Goal: Information Seeking & Learning: Compare options

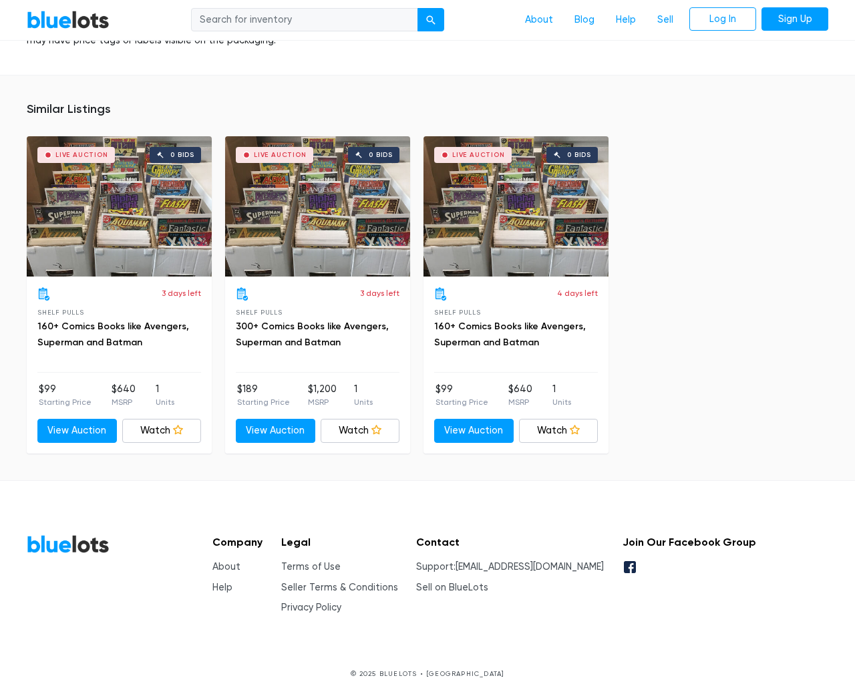
scroll to position [949, 0]
type input "the"
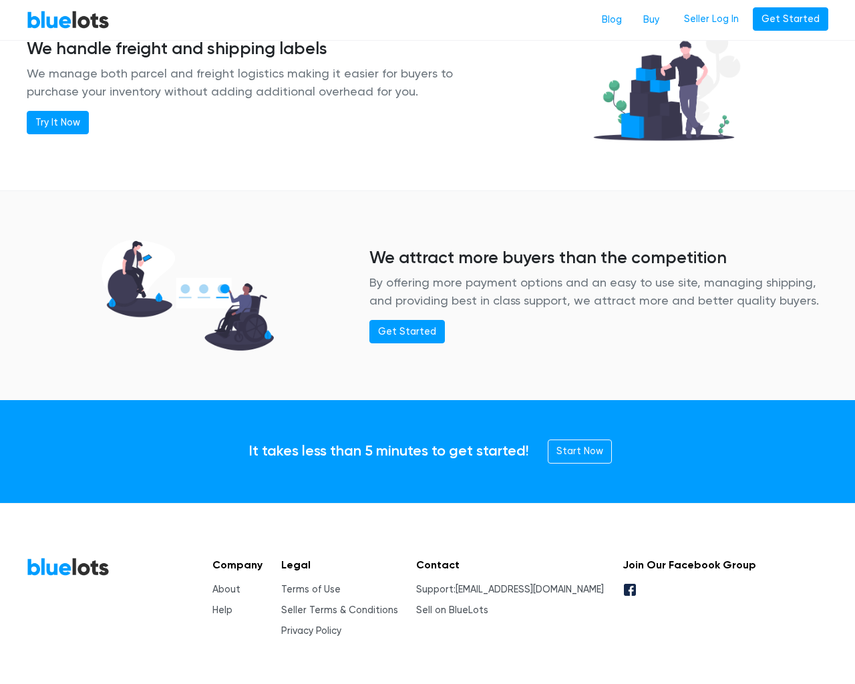
scroll to position [1623, 0]
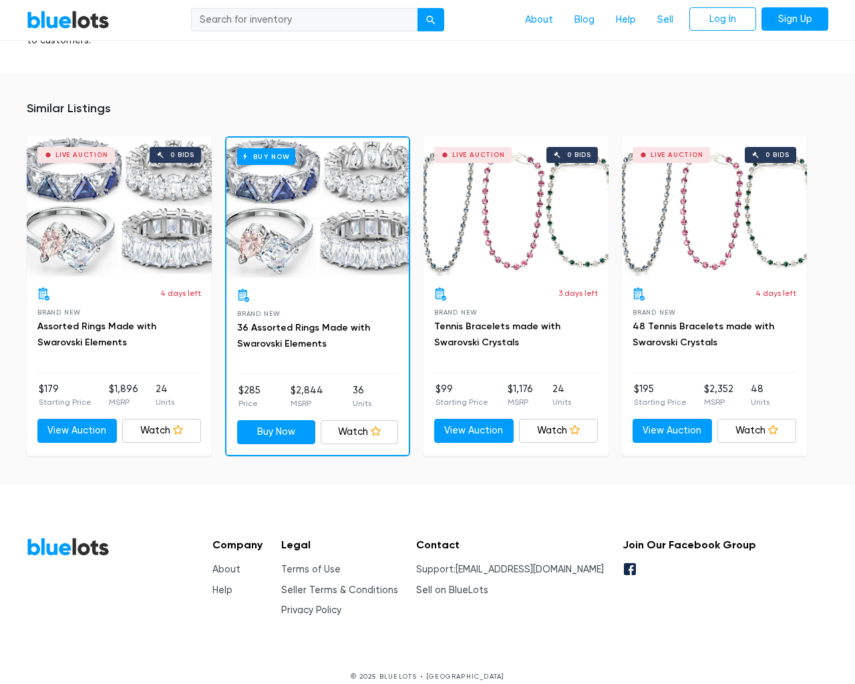
scroll to position [1076, 0]
type input "the"
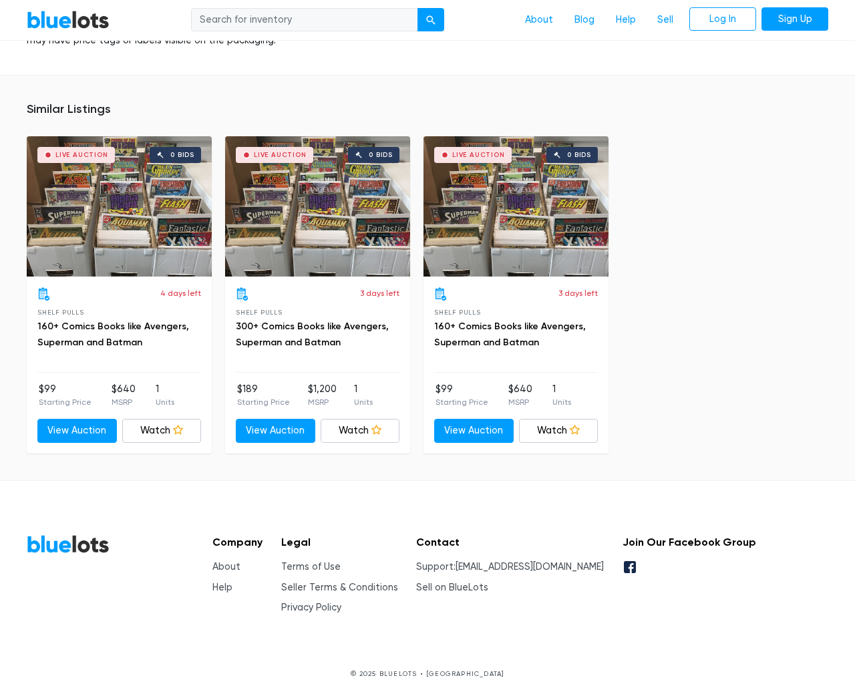
scroll to position [949, 0]
type input "the"
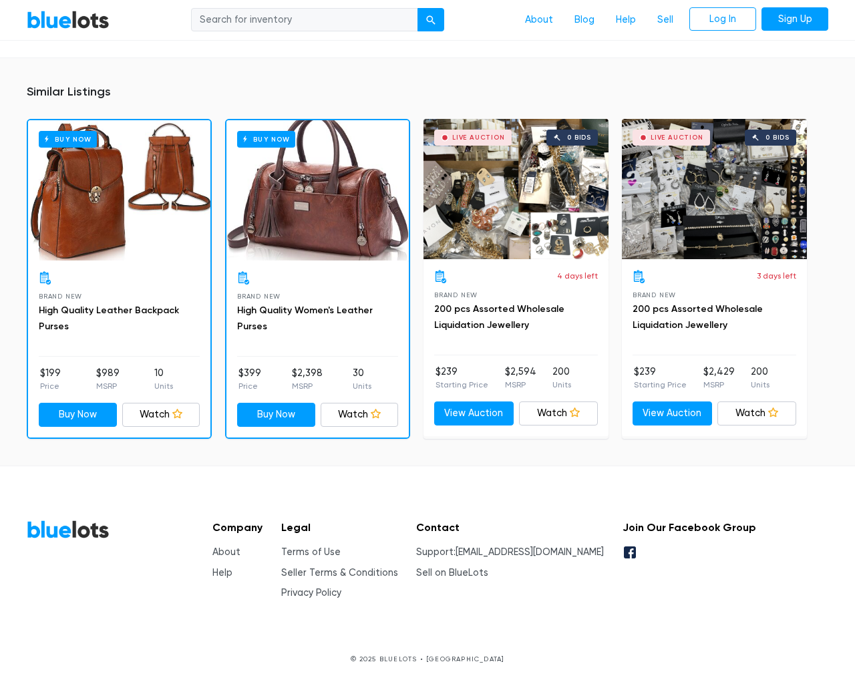
scroll to position [1000, 0]
type input "the"
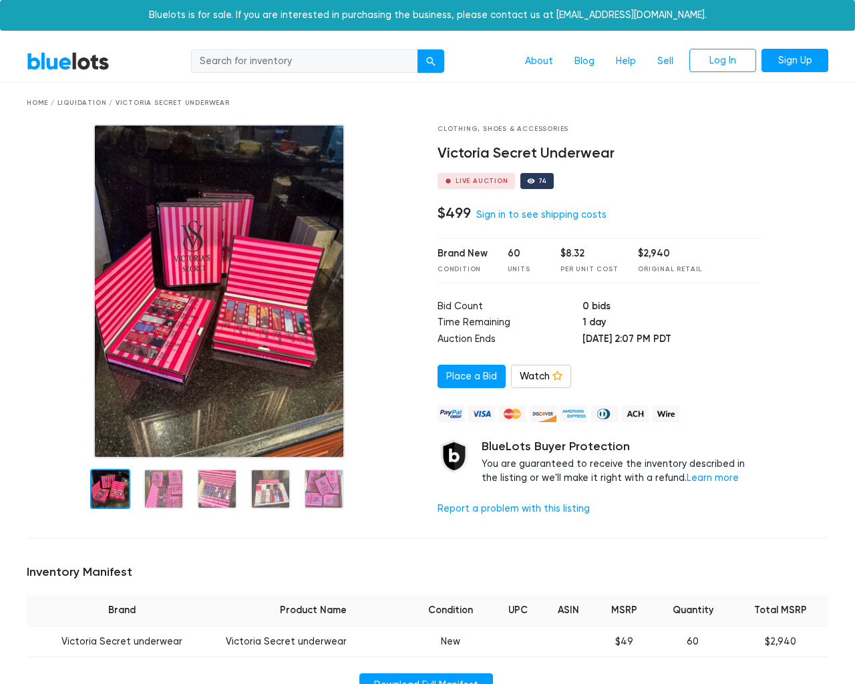
scroll to position [846, 0]
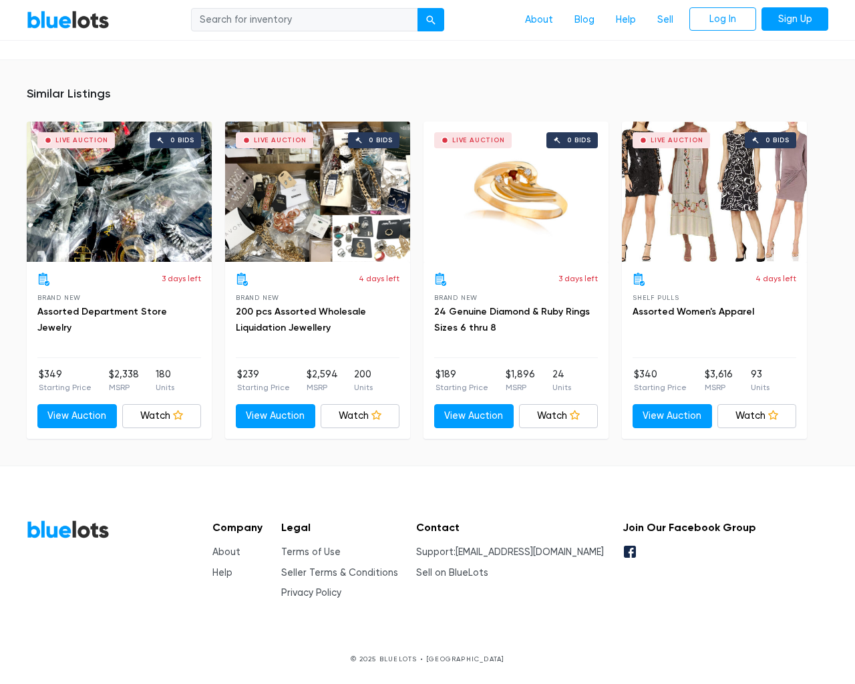
type input "the"
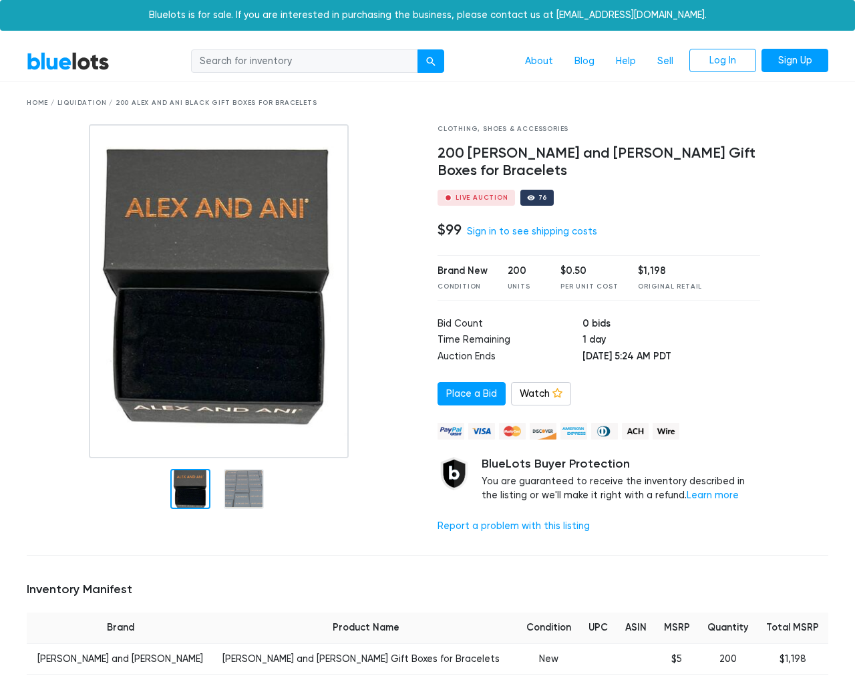
scroll to position [947, 0]
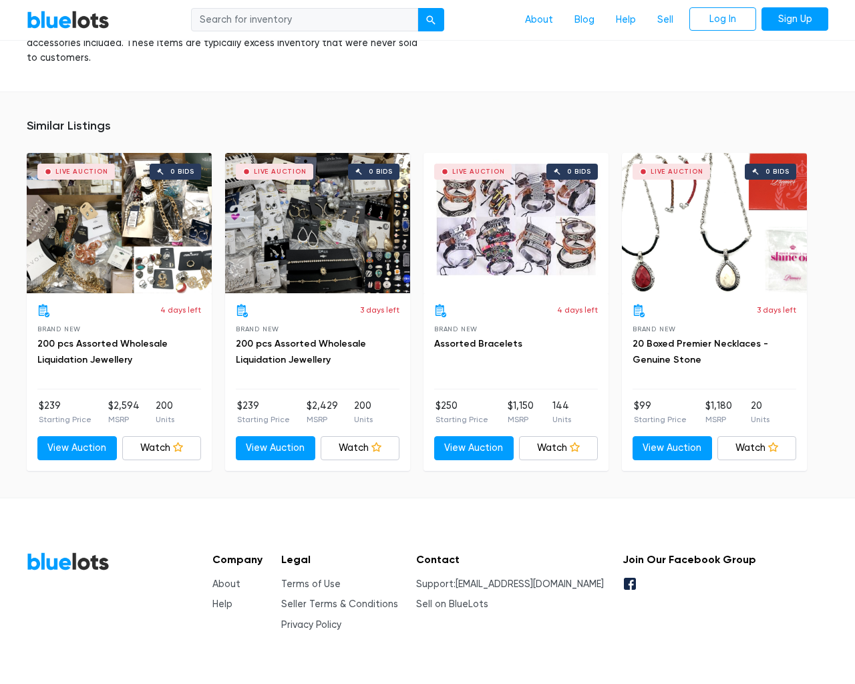
type input "the"
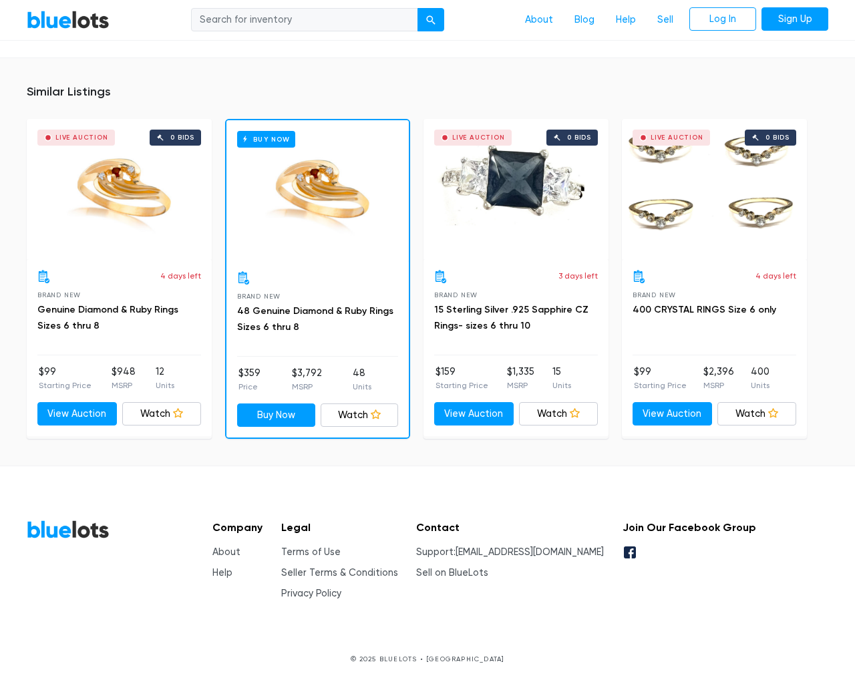
scroll to position [939, 0]
type input "the"
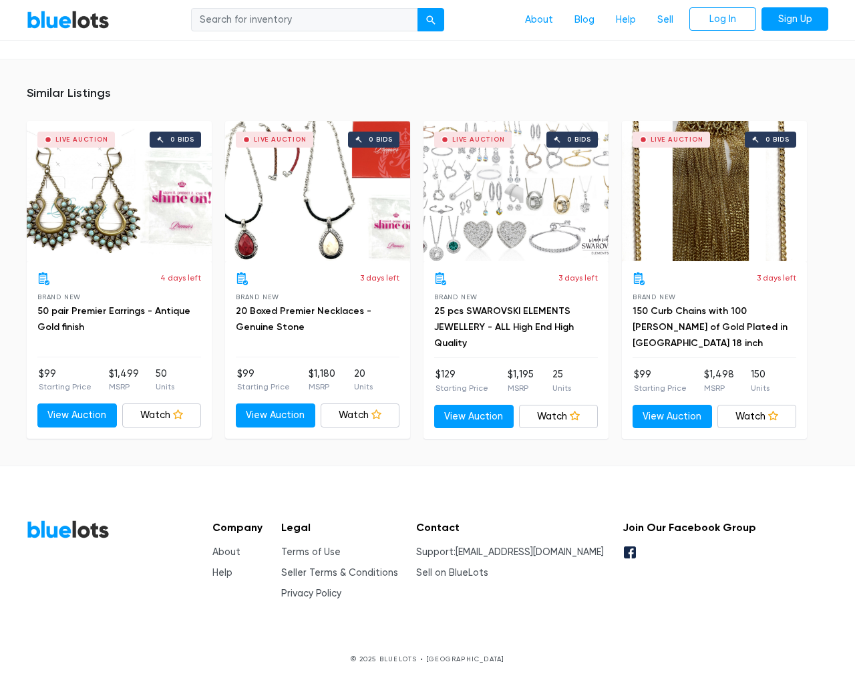
scroll to position [847, 0]
type input "the"
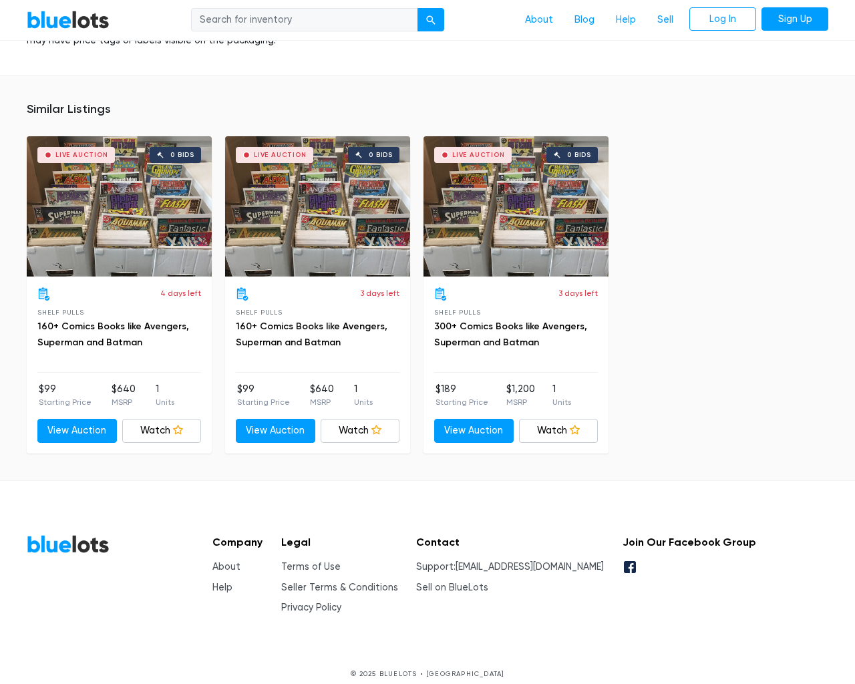
scroll to position [949, 0]
type input "the"
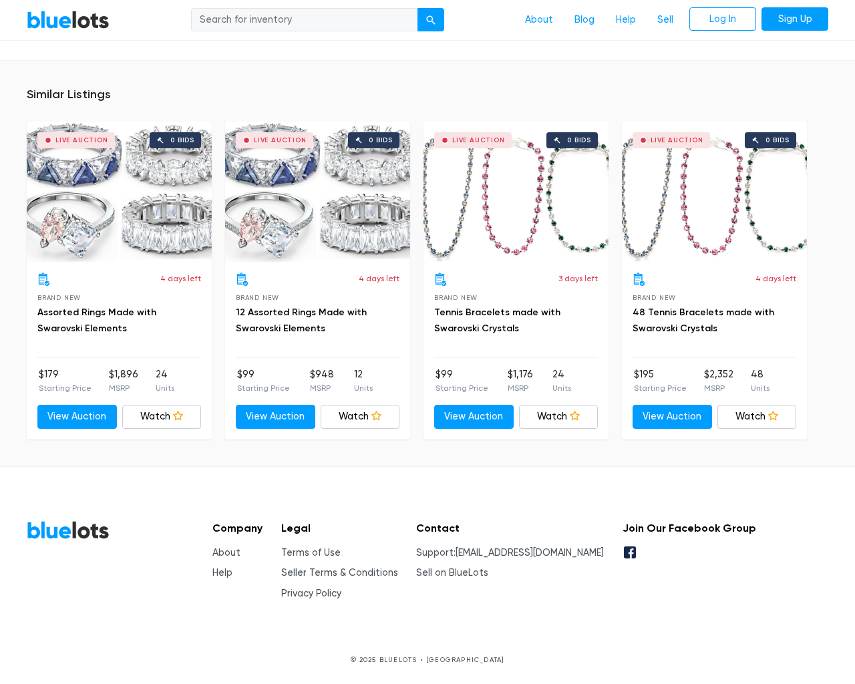
scroll to position [1056, 0]
type input "the"
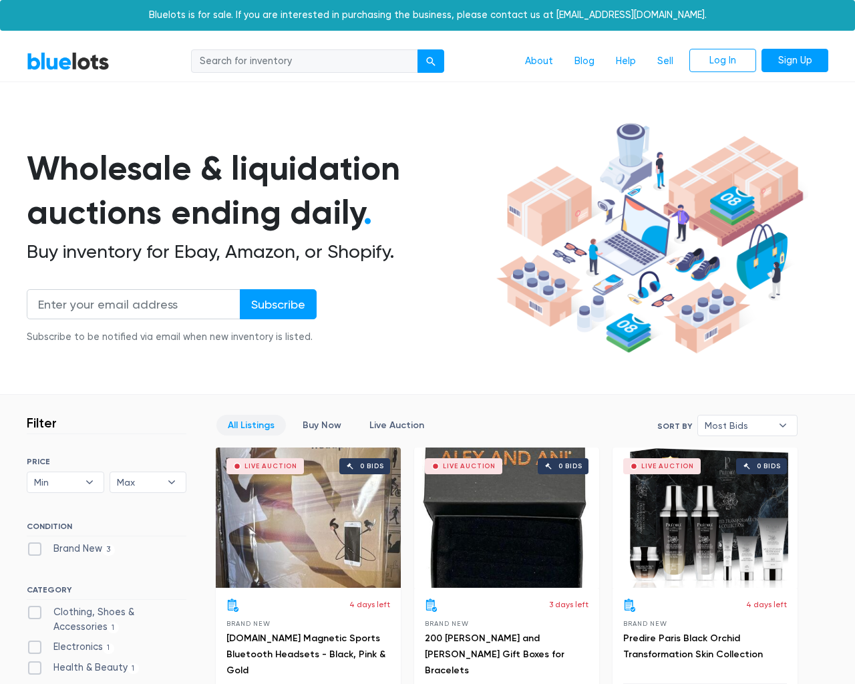
scroll to position [374, 0]
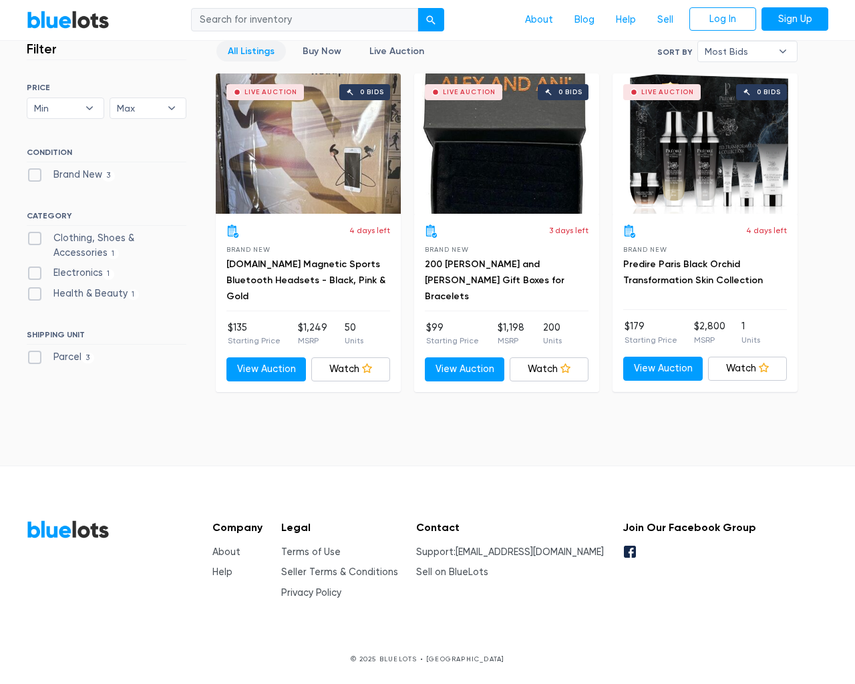
scroll to position [374, 0]
type input "the"
type input "testing@example.com"
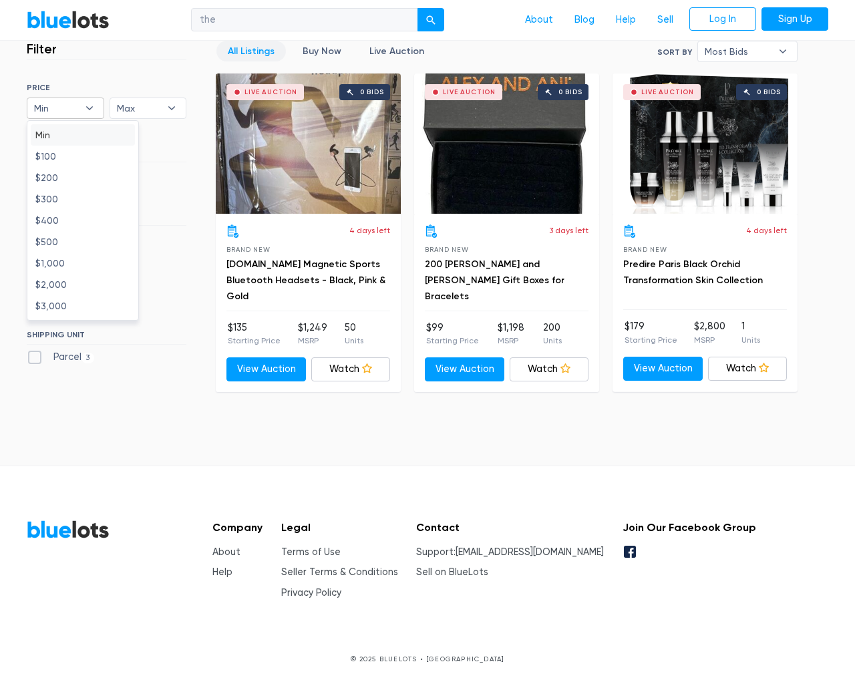
type input "e"
checkbox New"] "false"
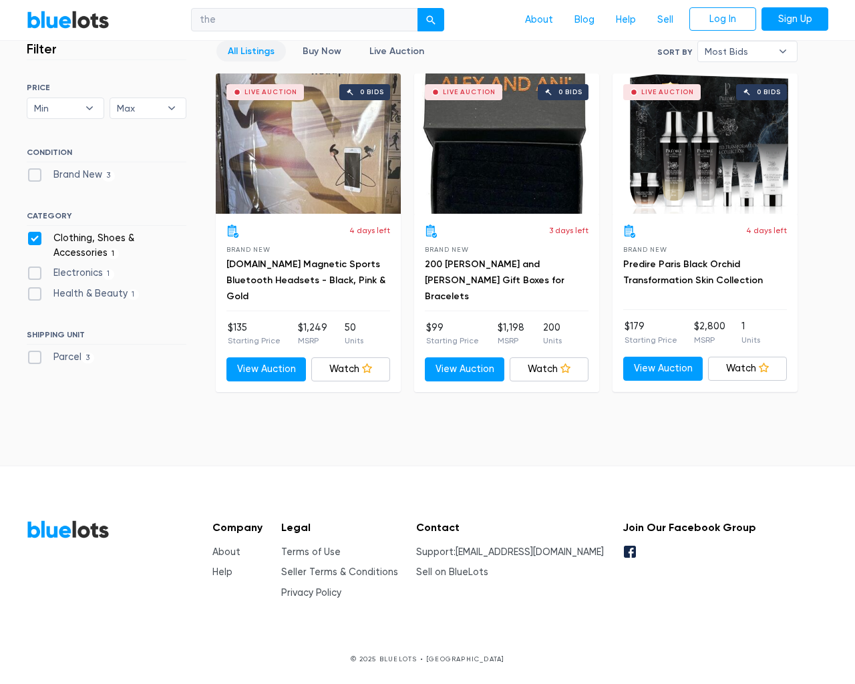
checkbox Accessories"] "false"
checkbox input "false"
checkbox Beauty"] "false"
checkbox input "false"
type input "e"
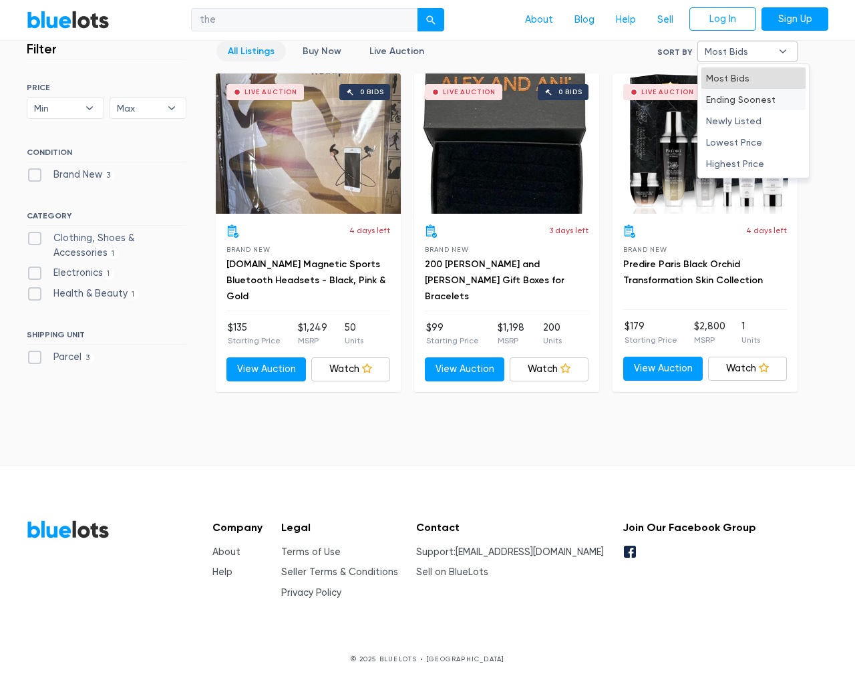
type input "e"
select select "10000"
select select "50000"
select select "ending_soonest"
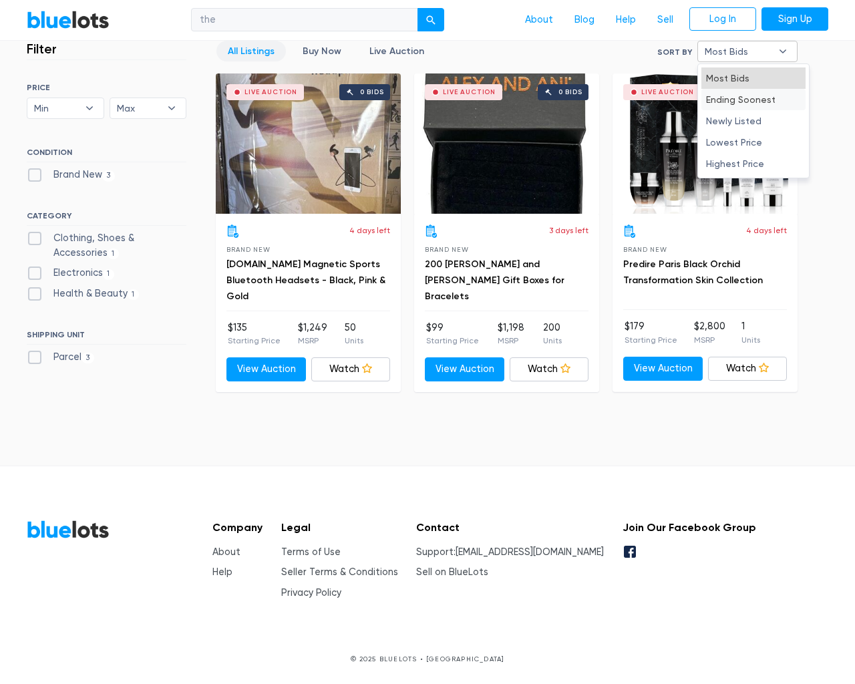
select select "50000"
select select "lowest_price"
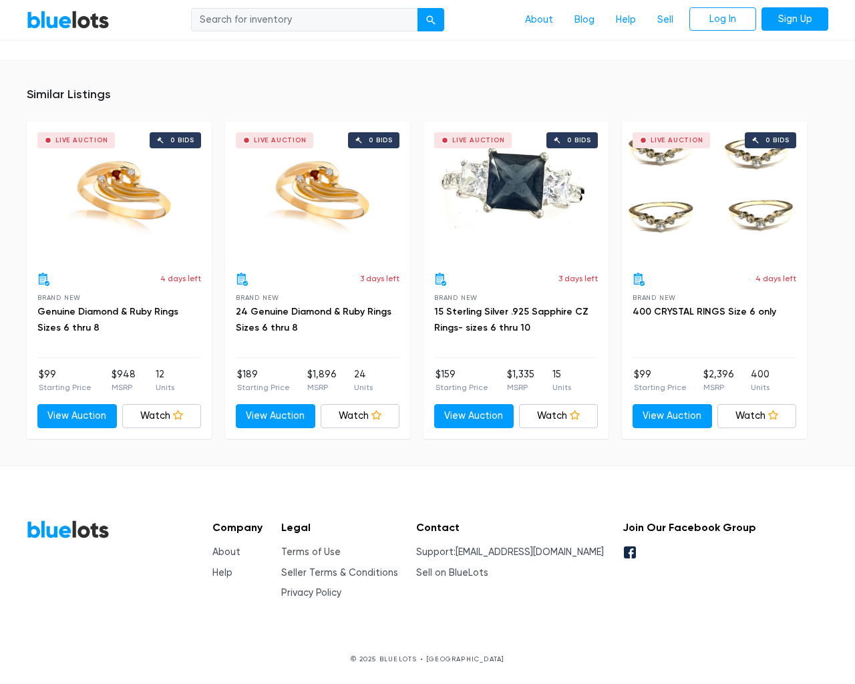
scroll to position [902, 0]
type input "the"
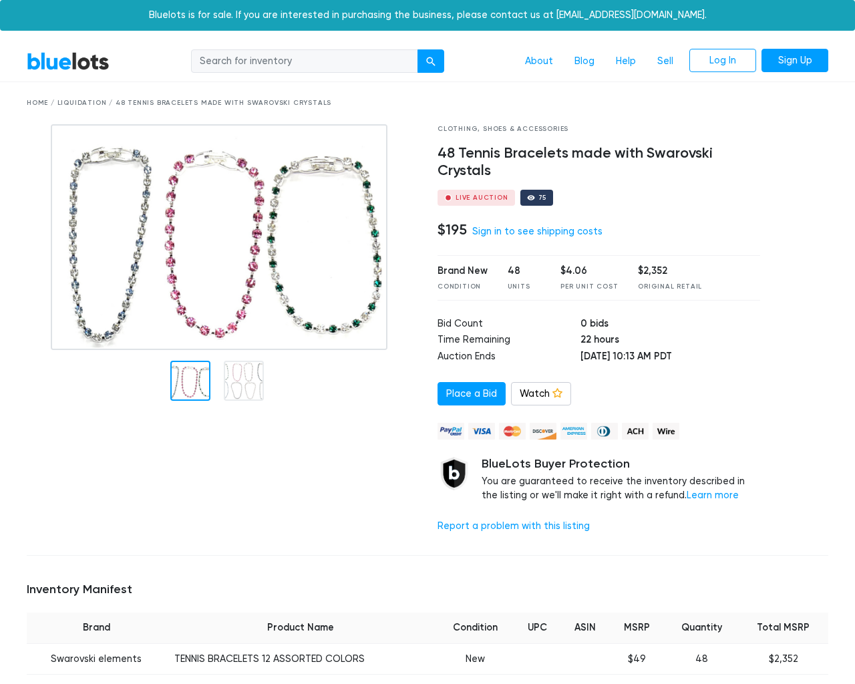
scroll to position [923, 0]
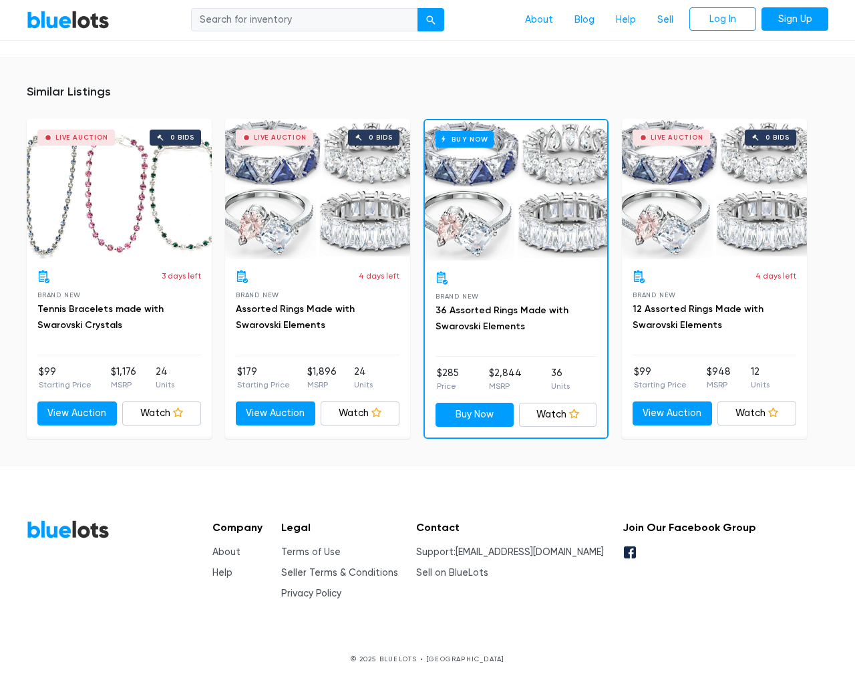
type input "the"
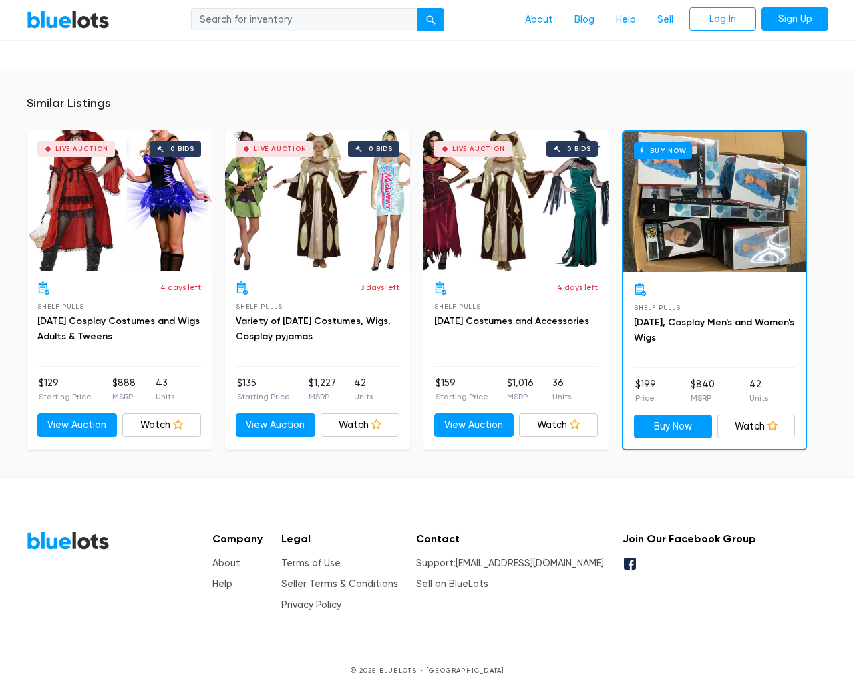
scroll to position [1266, 0]
type input "the"
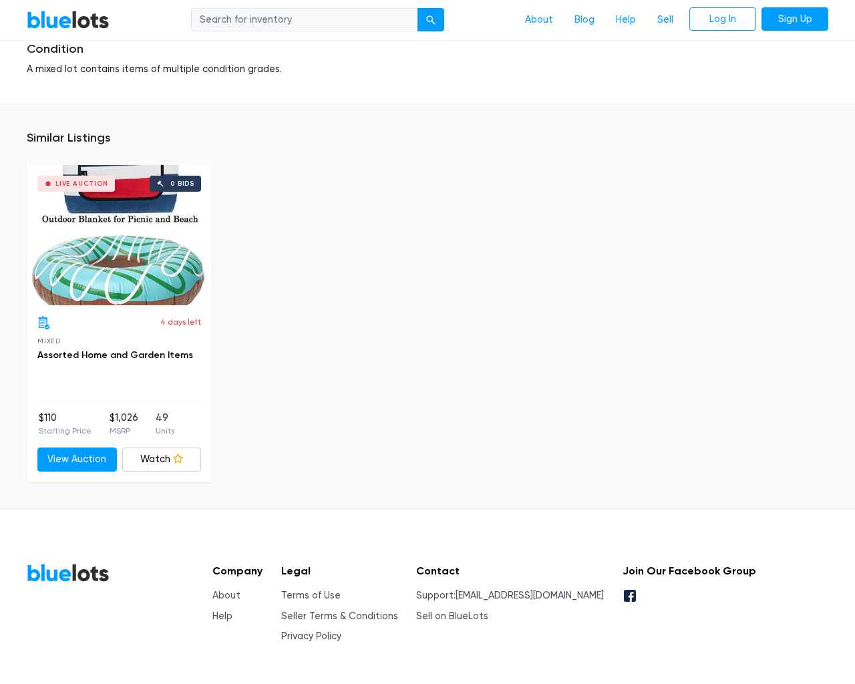
scroll to position [1641, 0]
type input "the"
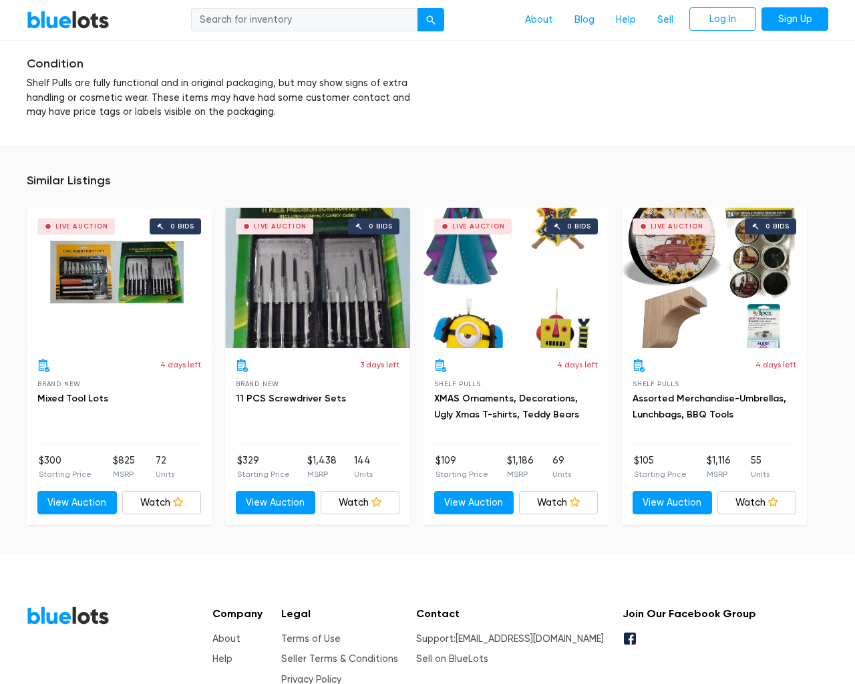
scroll to position [2100, 0]
type input "the"
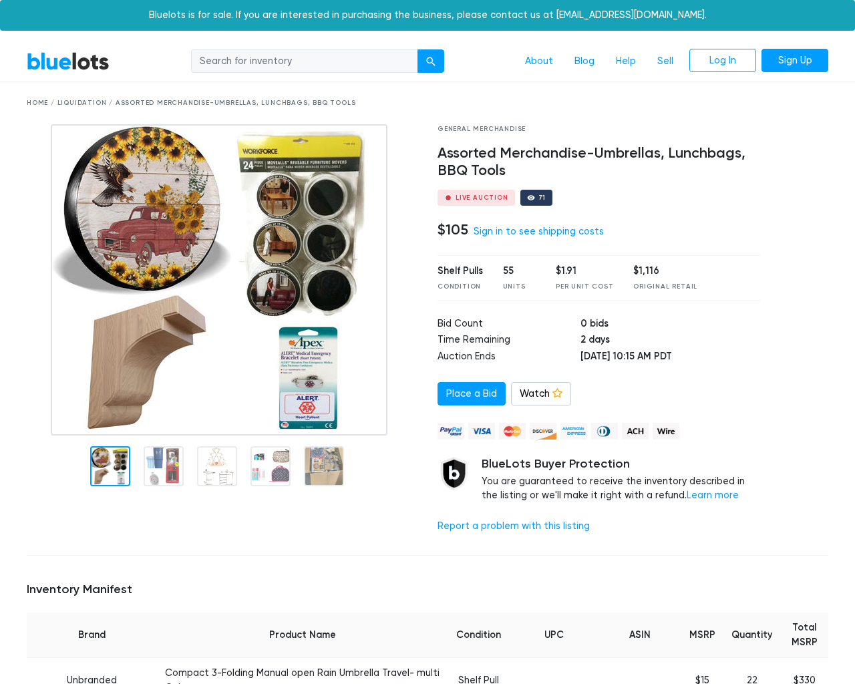
scroll to position [2100, 0]
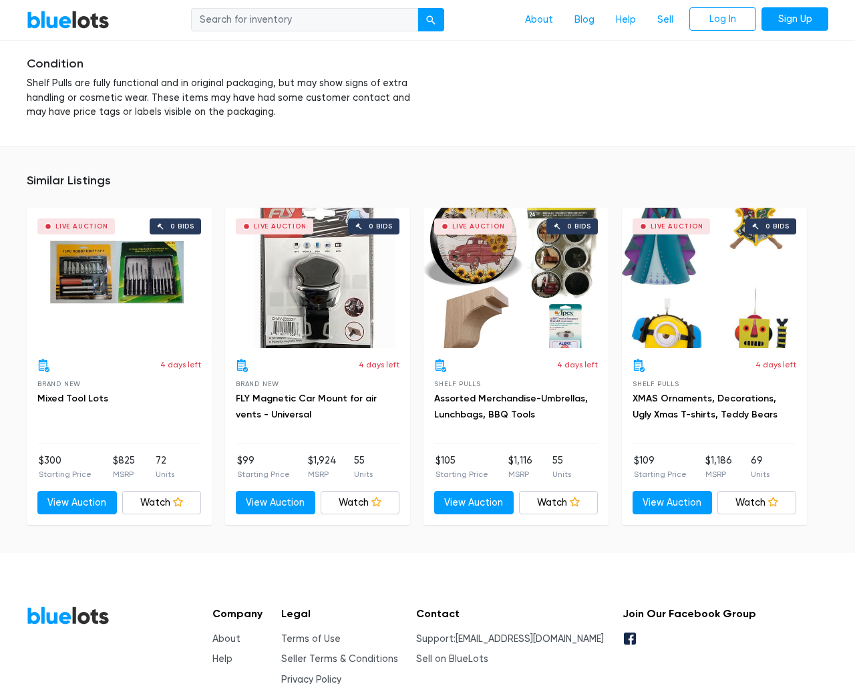
scroll to position [2100, 0]
type input "the"
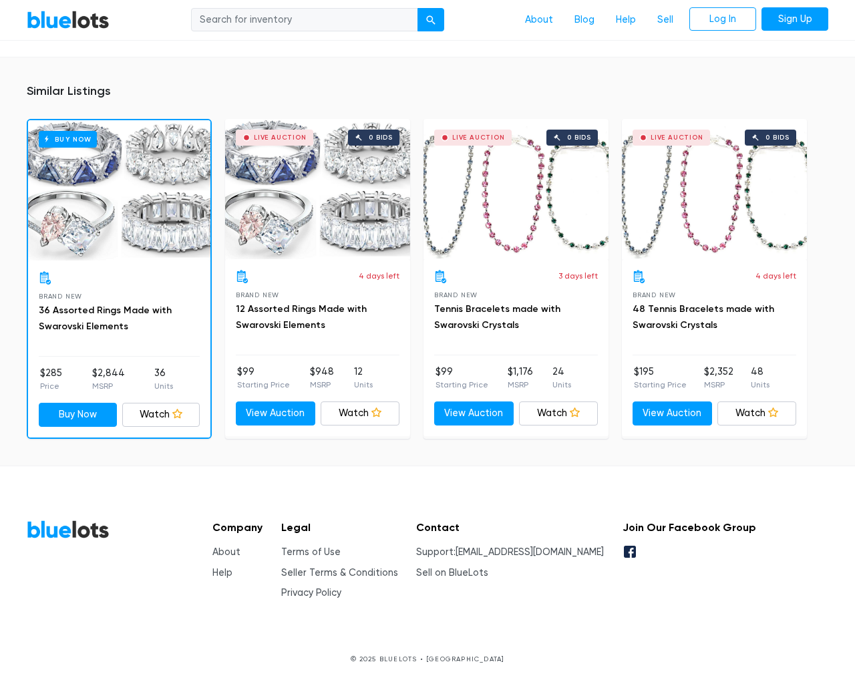
scroll to position [1076, 0]
type input "the"
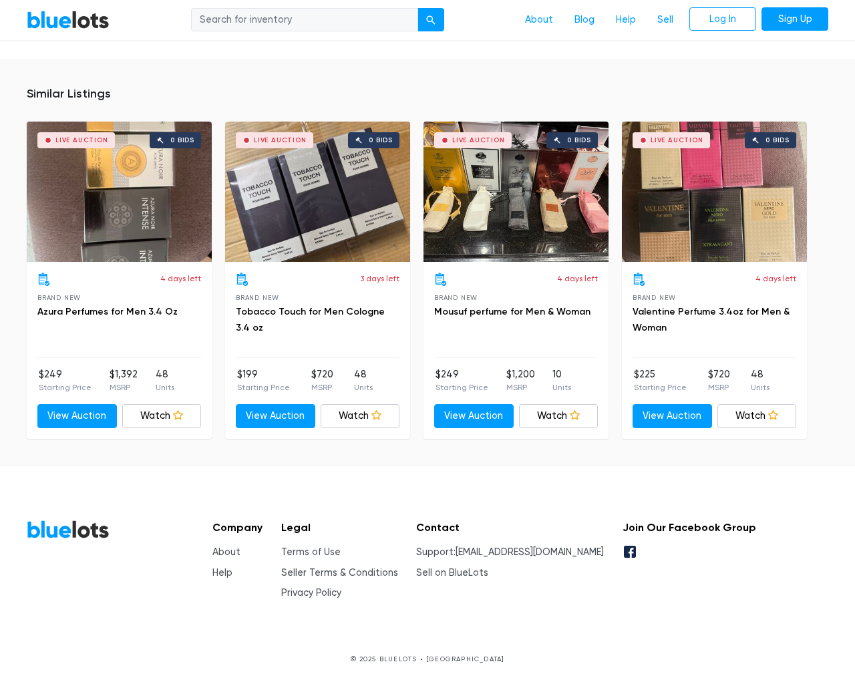
scroll to position [846, 0]
type input "the"
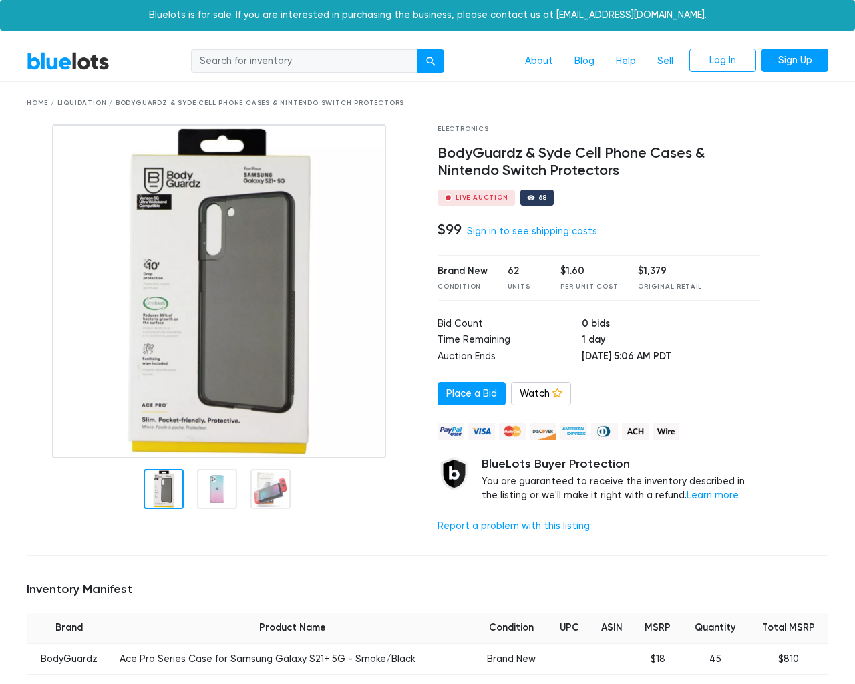
scroll to position [986, 0]
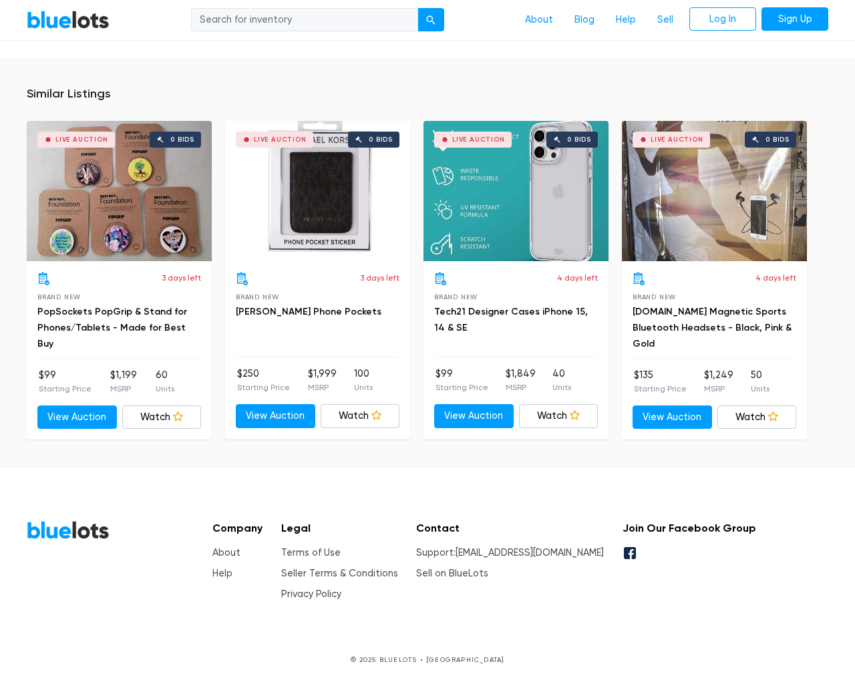
type input "the"
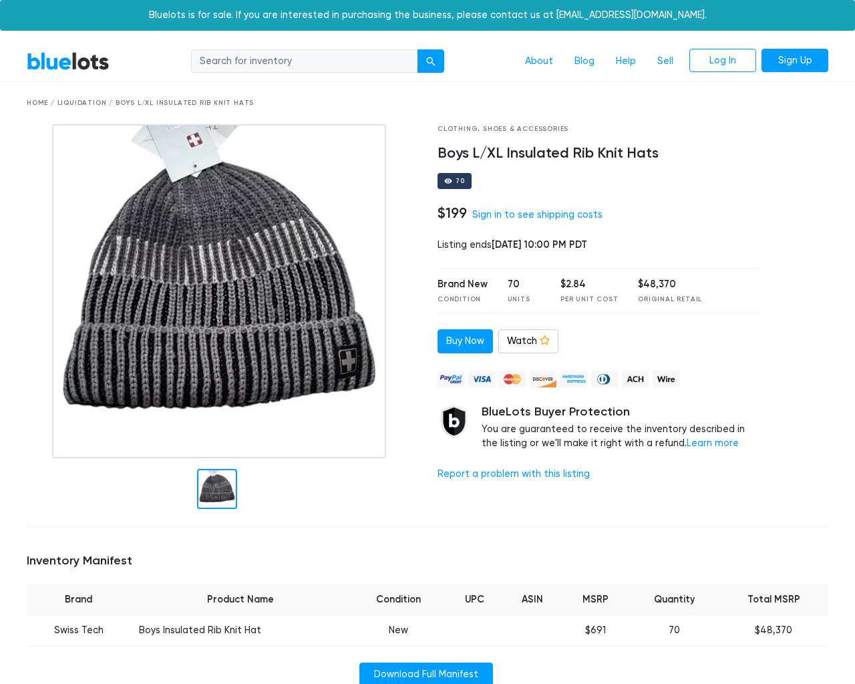
scroll to position [835, 0]
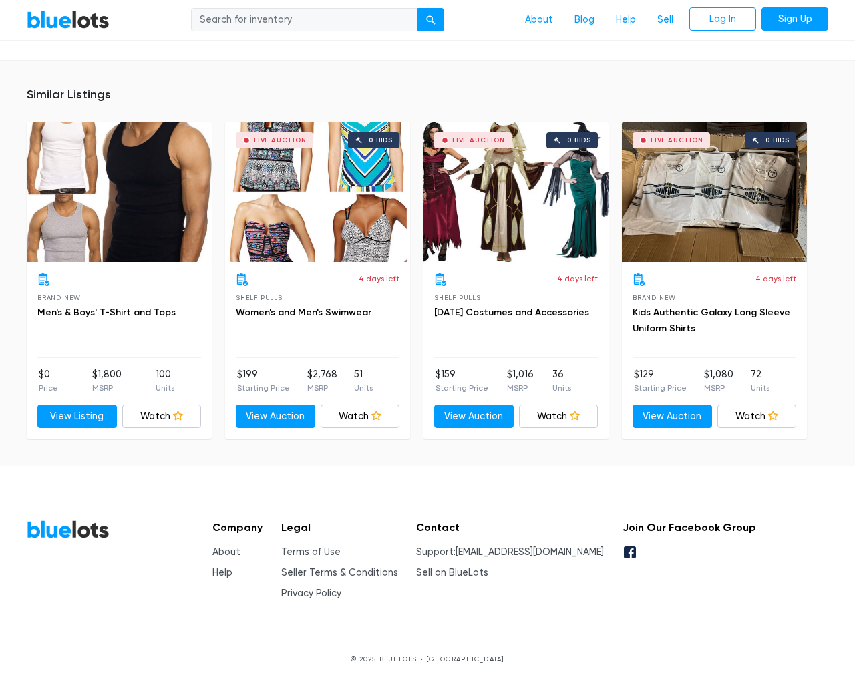
type input "the"
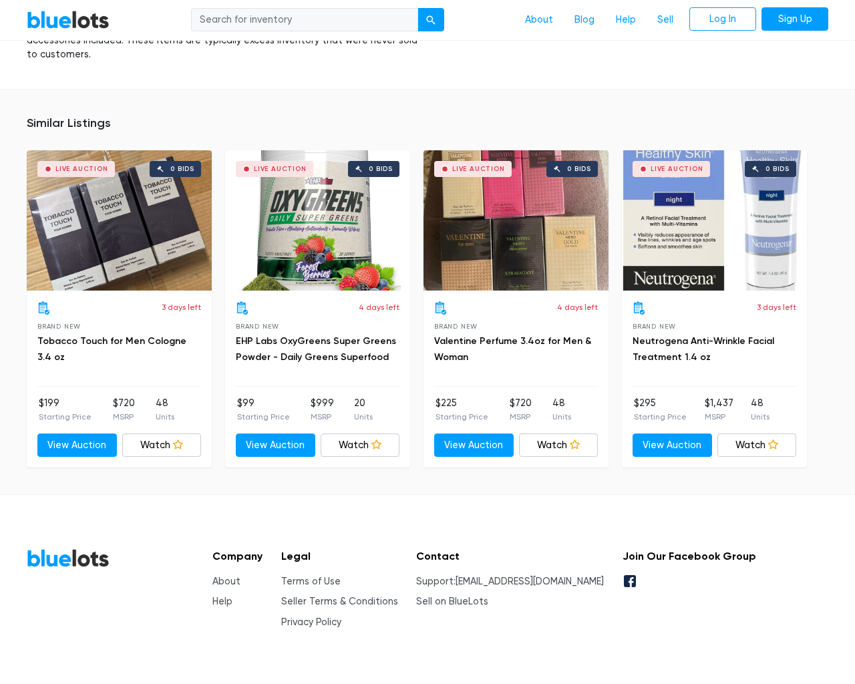
scroll to position [993, 0]
type input "the"
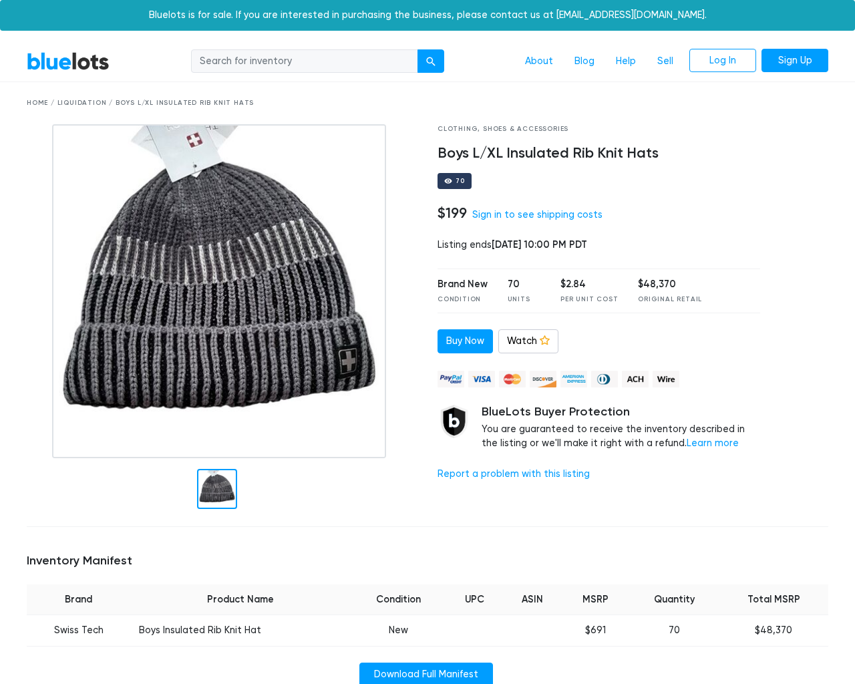
scroll to position [835, 0]
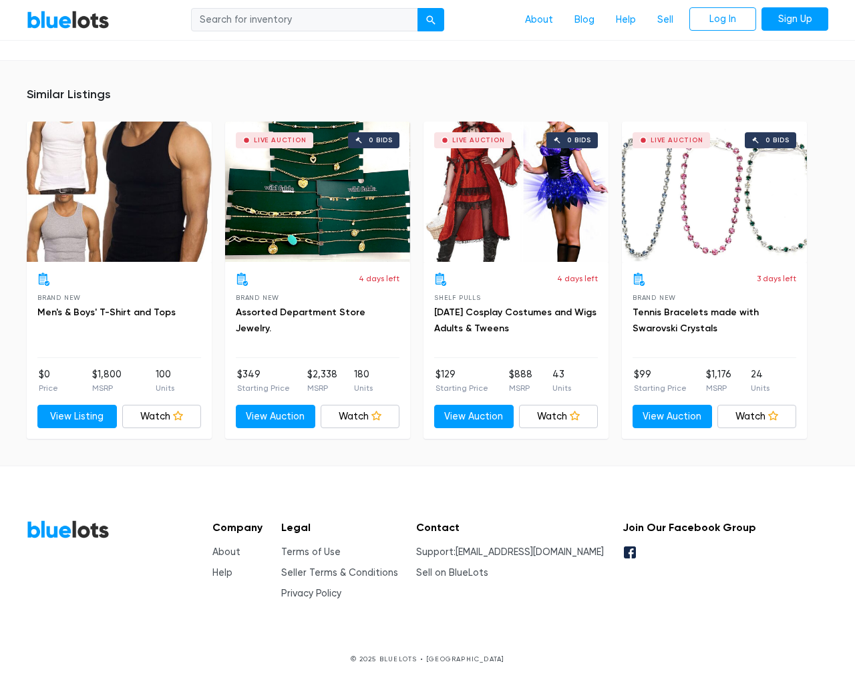
type input "the"
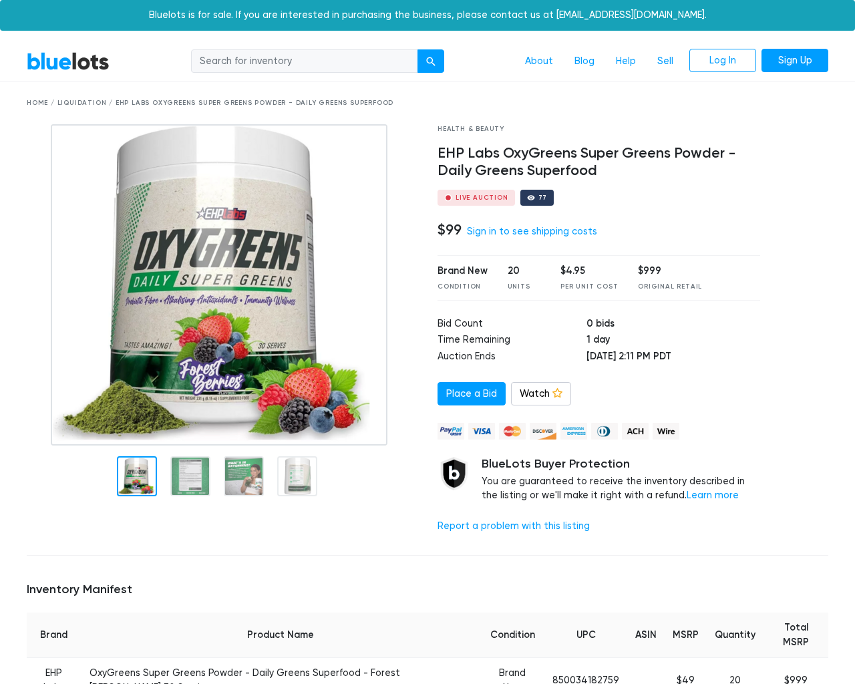
scroll to position [996, 0]
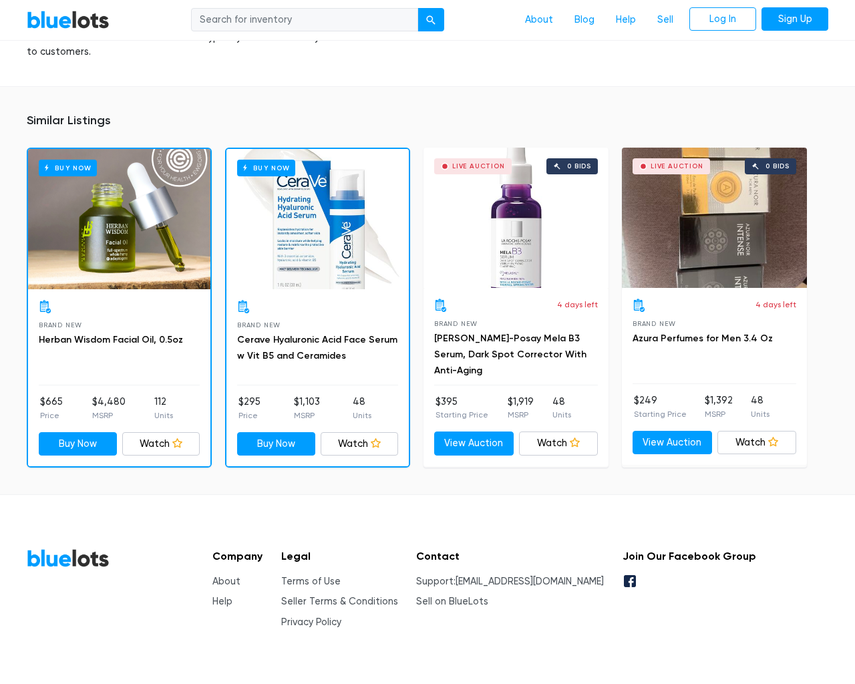
scroll to position [996, 0]
type input "the"
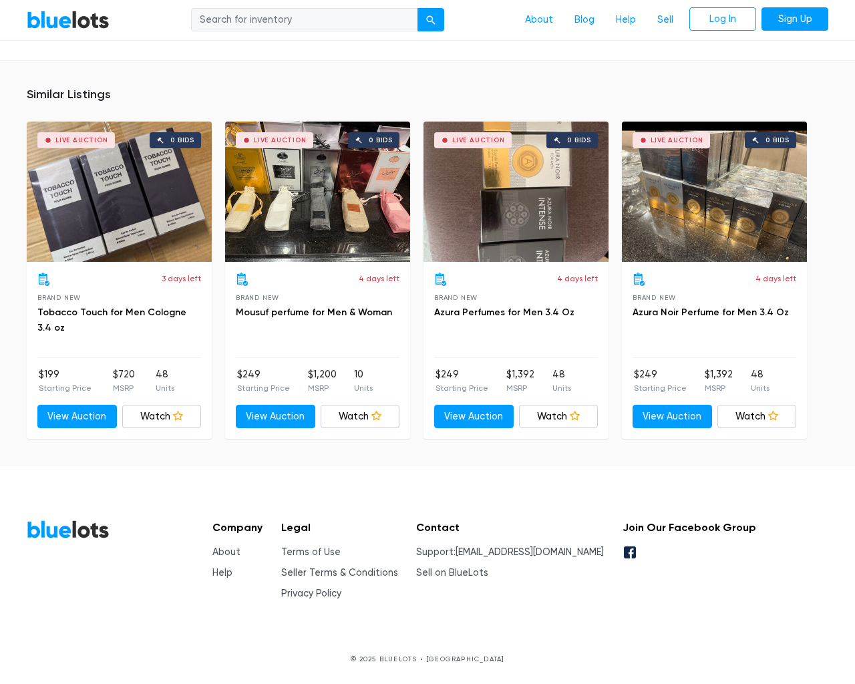
scroll to position [831, 0]
type input "the"
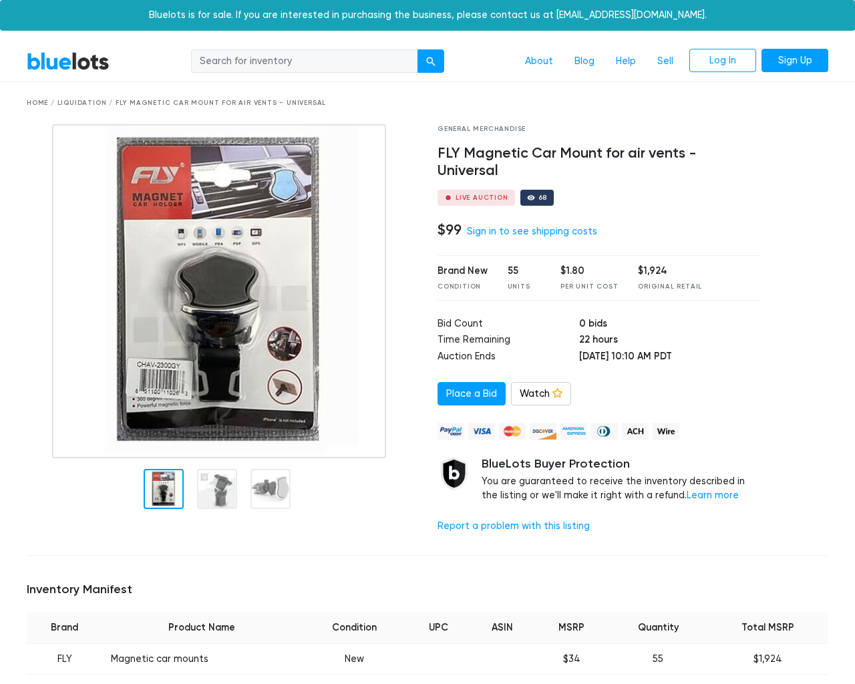
scroll to position [875, 0]
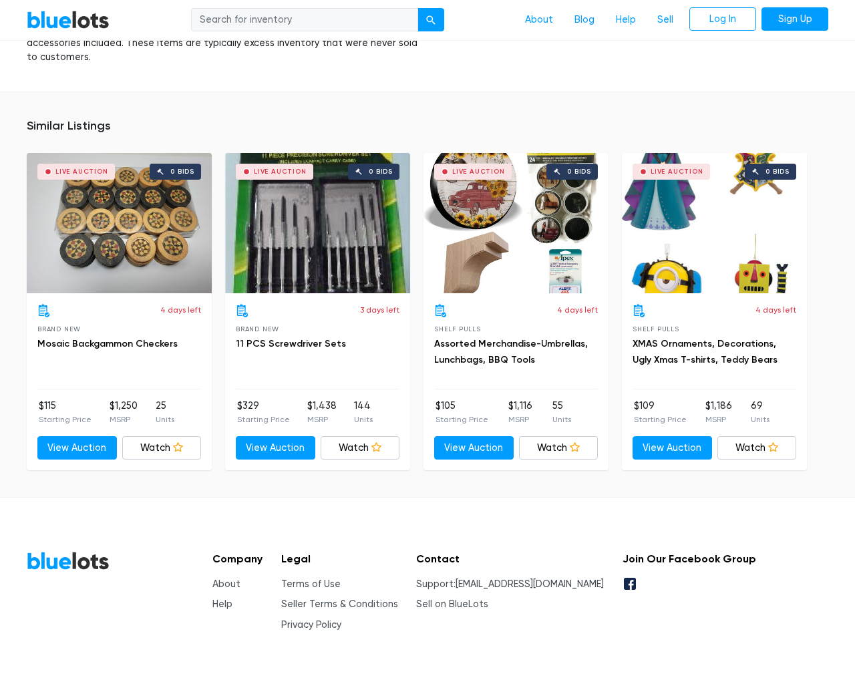
type input "the"
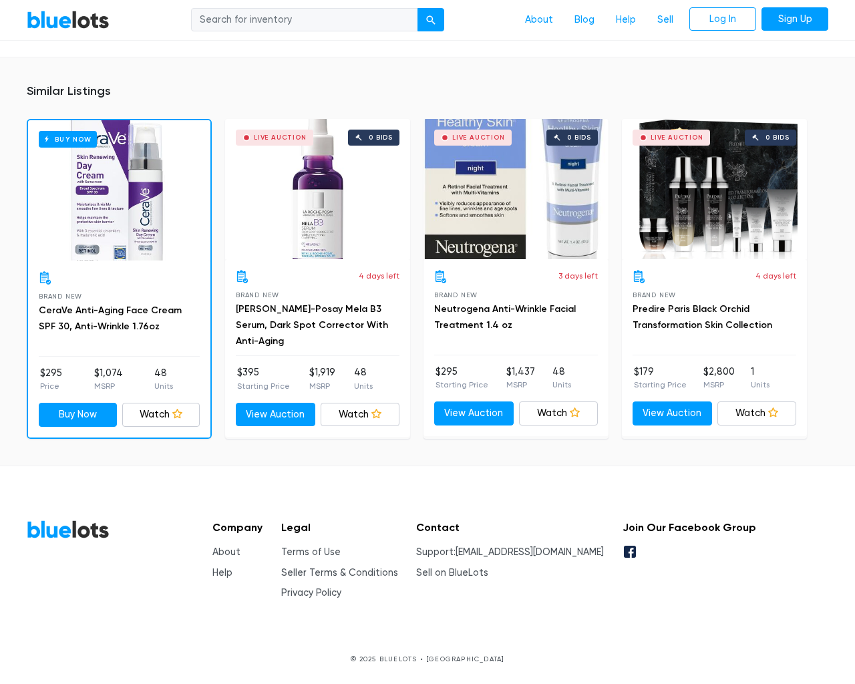
scroll to position [921, 0]
type input "the"
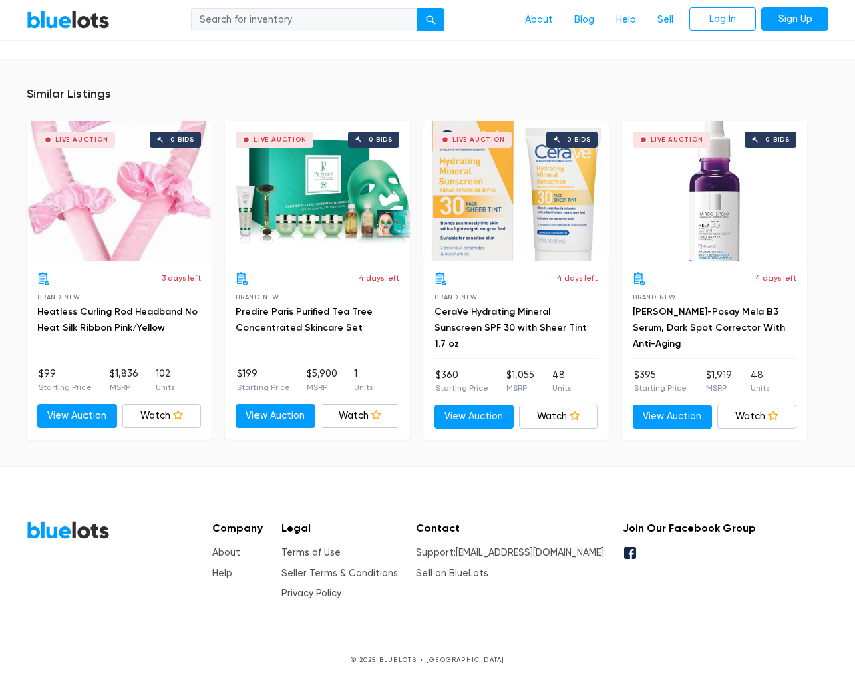
scroll to position [979, 0]
type input "the"
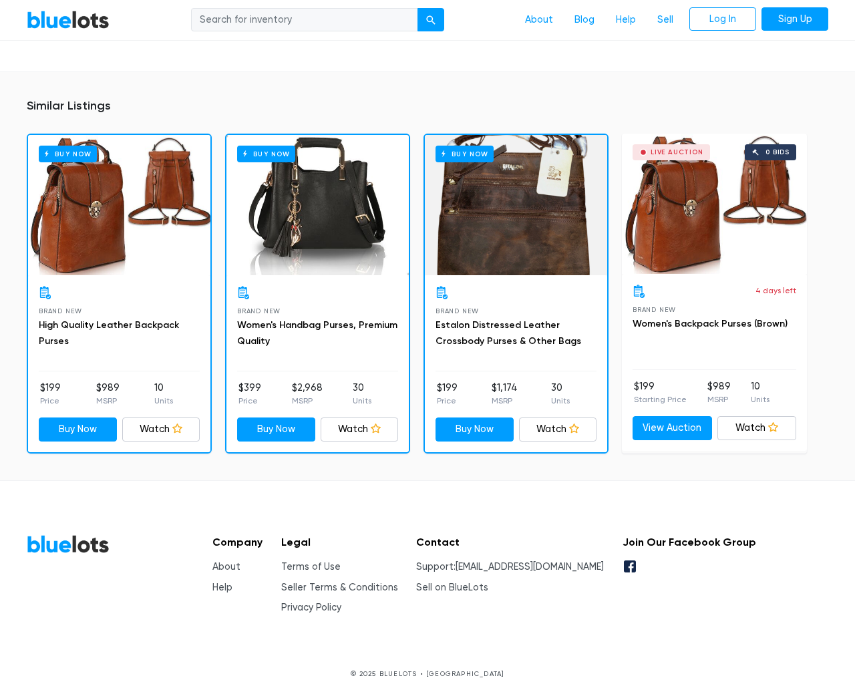
scroll to position [881, 0]
type input "the"
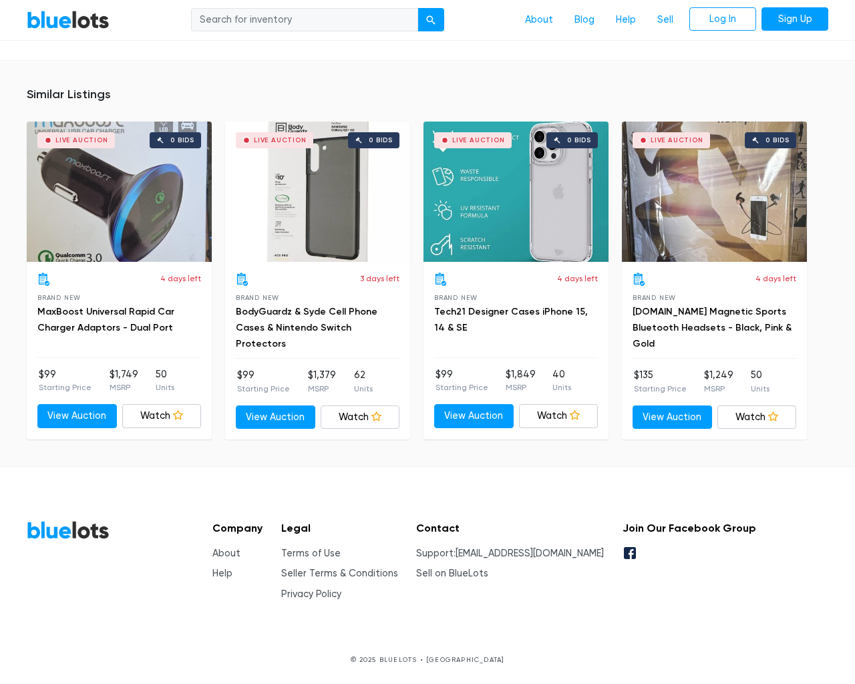
scroll to position [921, 0]
type input "the"
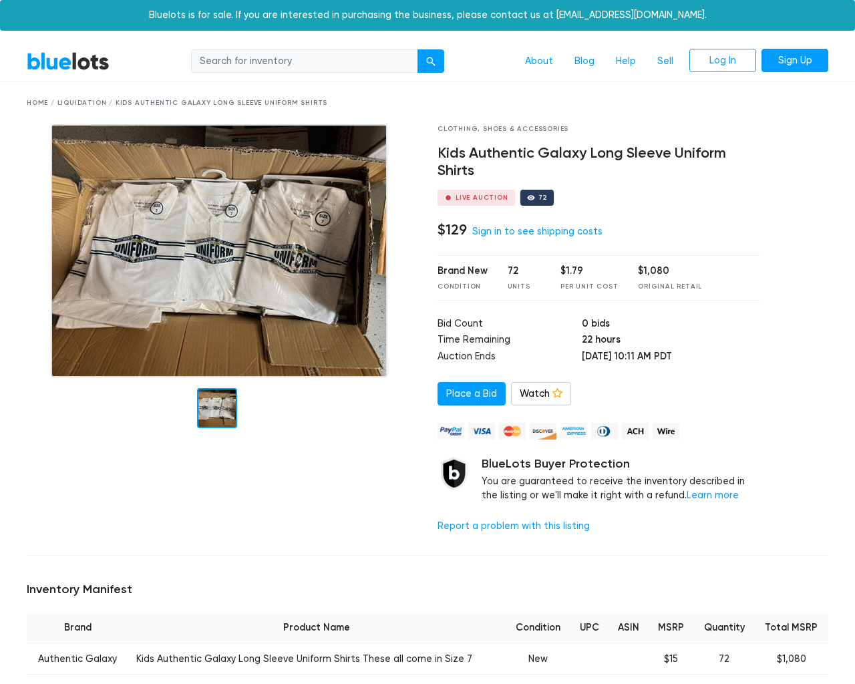
scroll to position [865, 0]
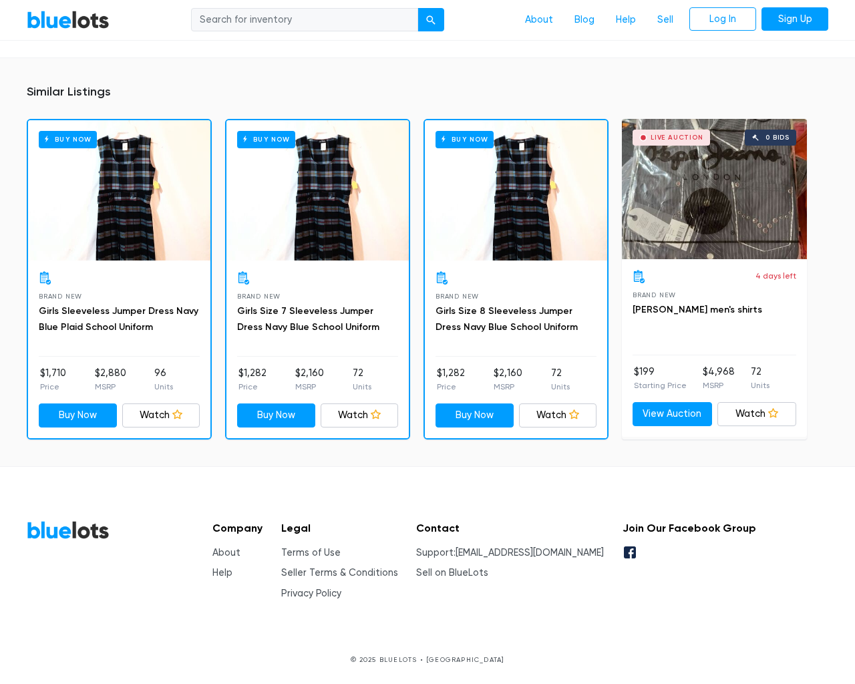
type input "the"
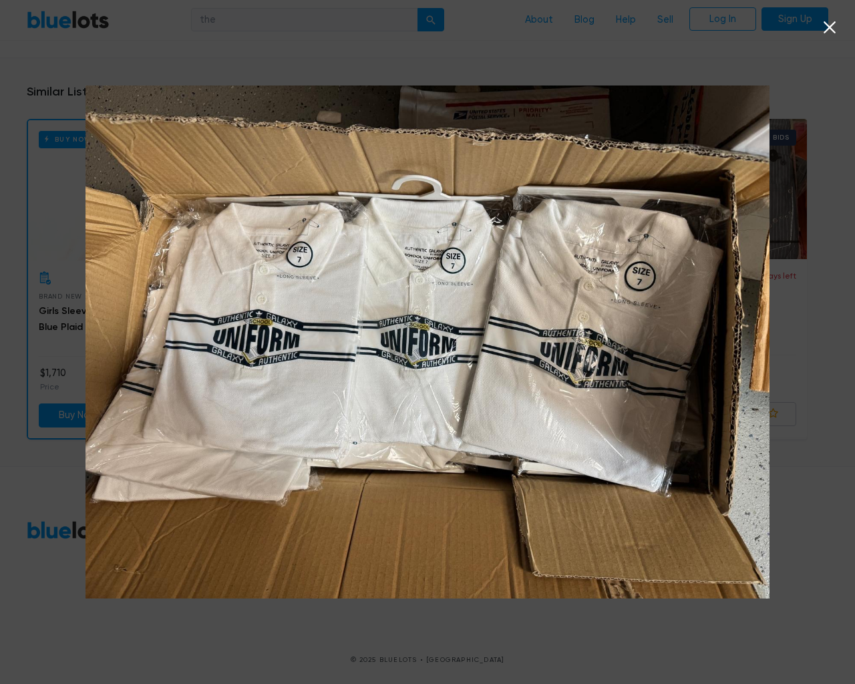
scroll to position [866, 0]
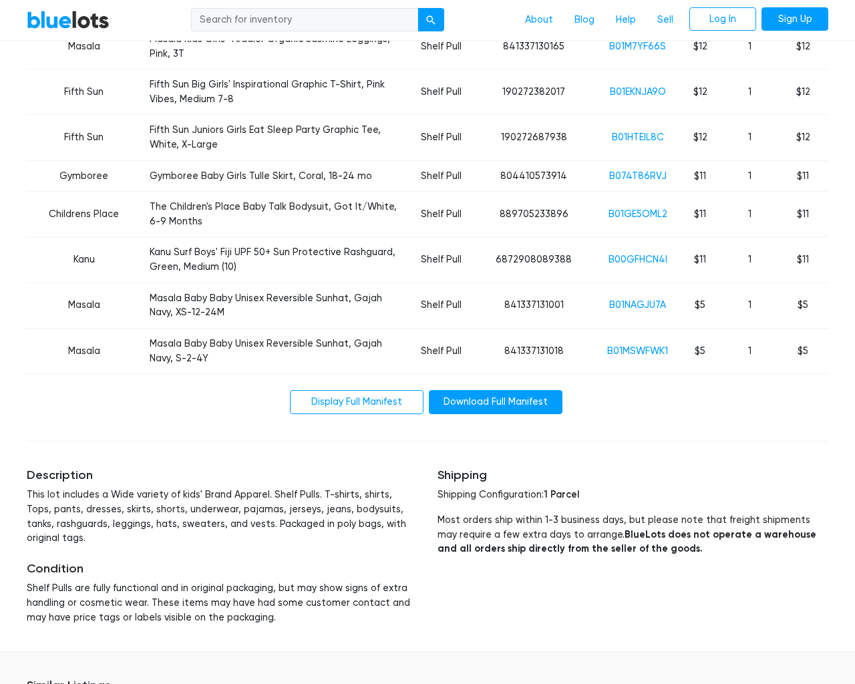
scroll to position [3812, 0]
type input "the"
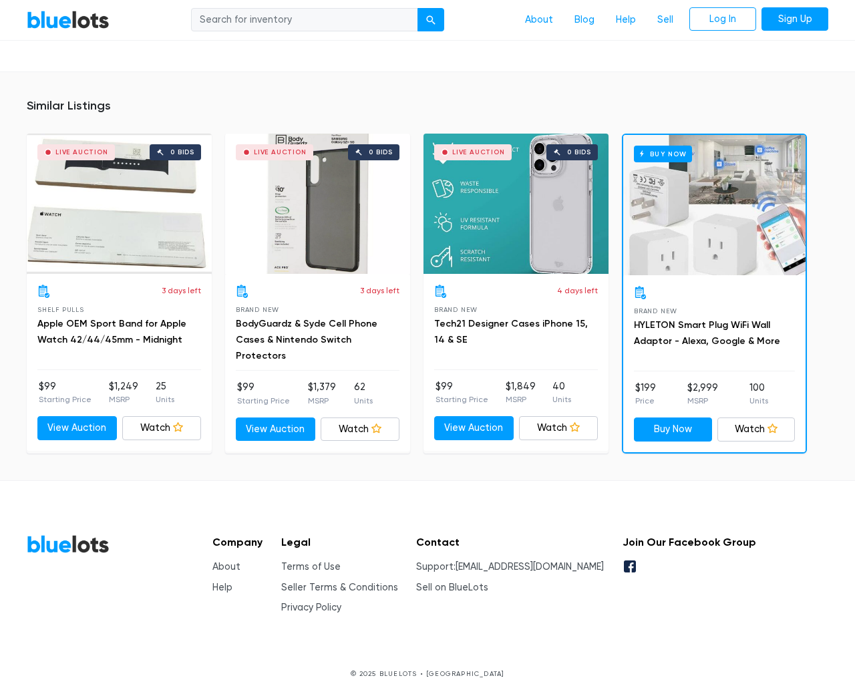
scroll to position [996, 0]
type input "the"
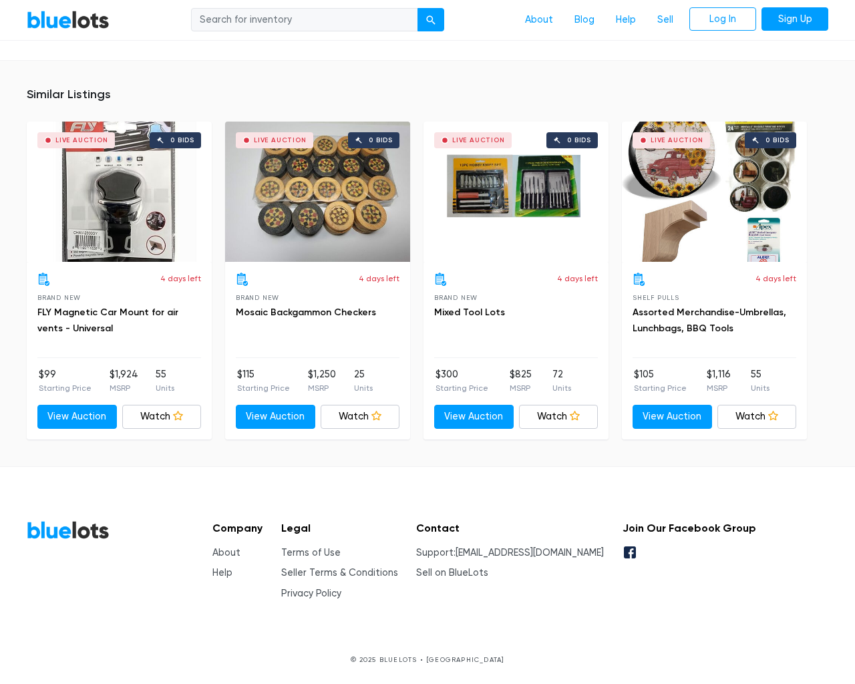
scroll to position [889, 0]
type input "the"
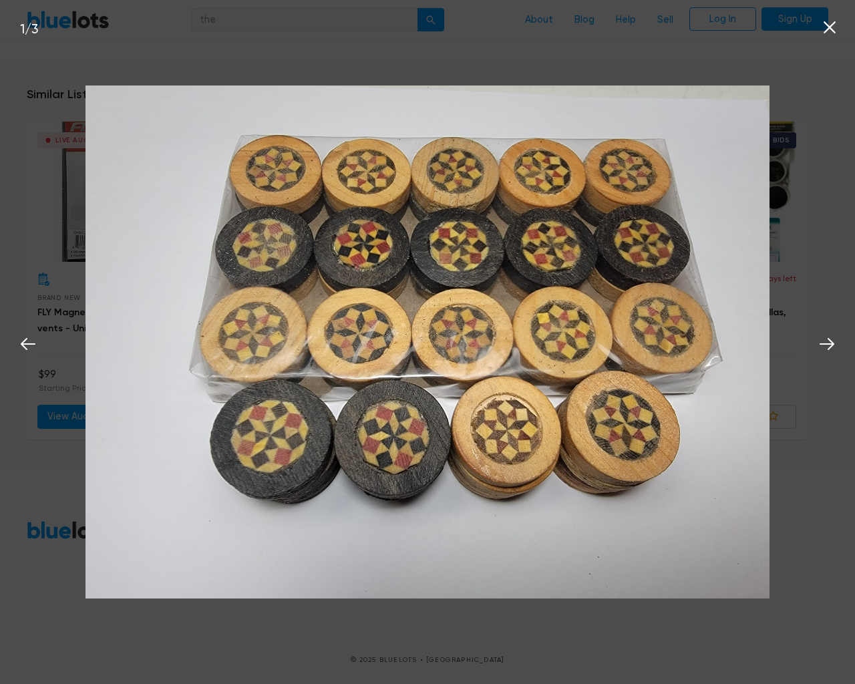
scroll to position [889, 0]
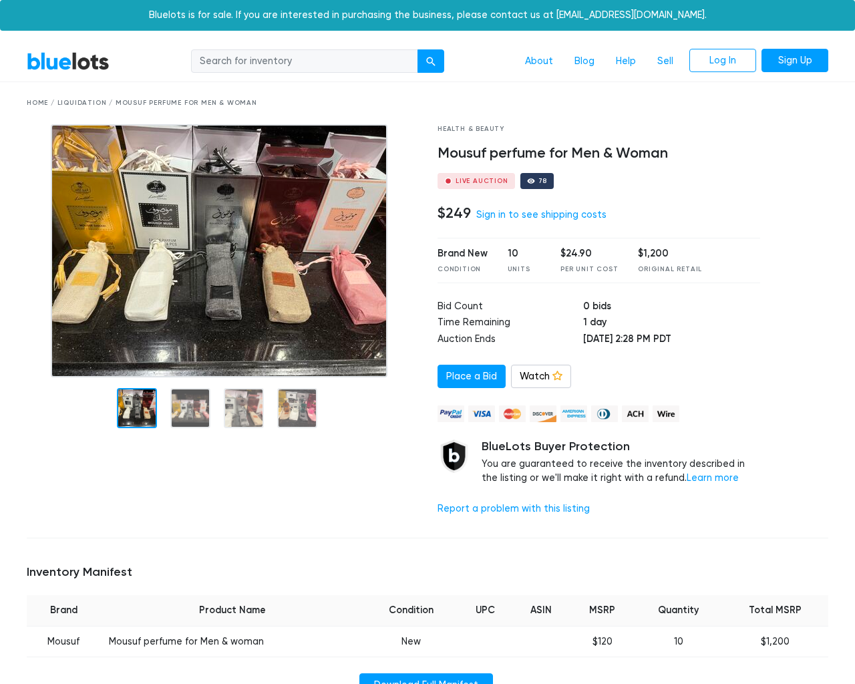
scroll to position [846, 0]
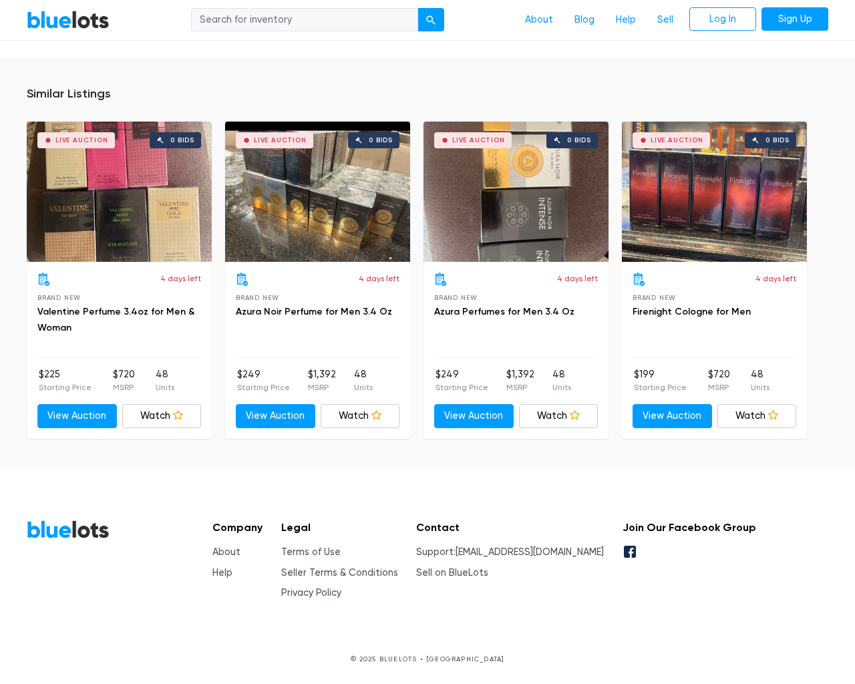
type input "the"
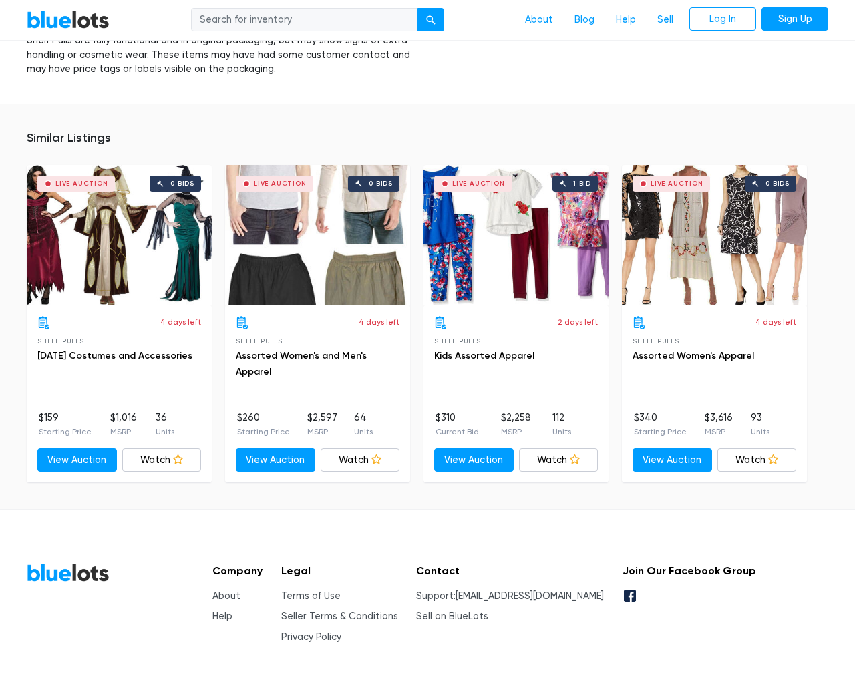
scroll to position [2514, 0]
type input "the"
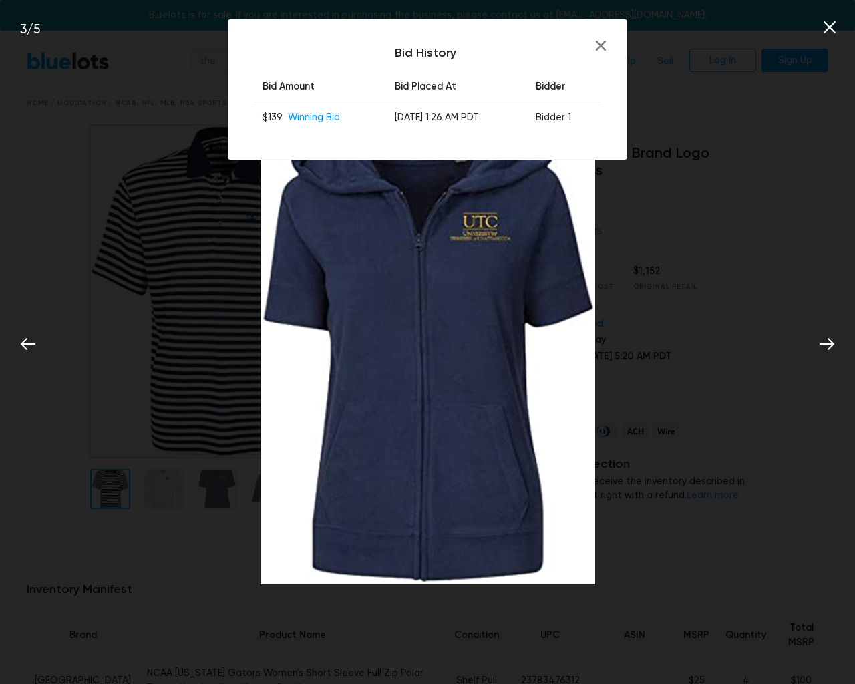
scroll to position [2515, 0]
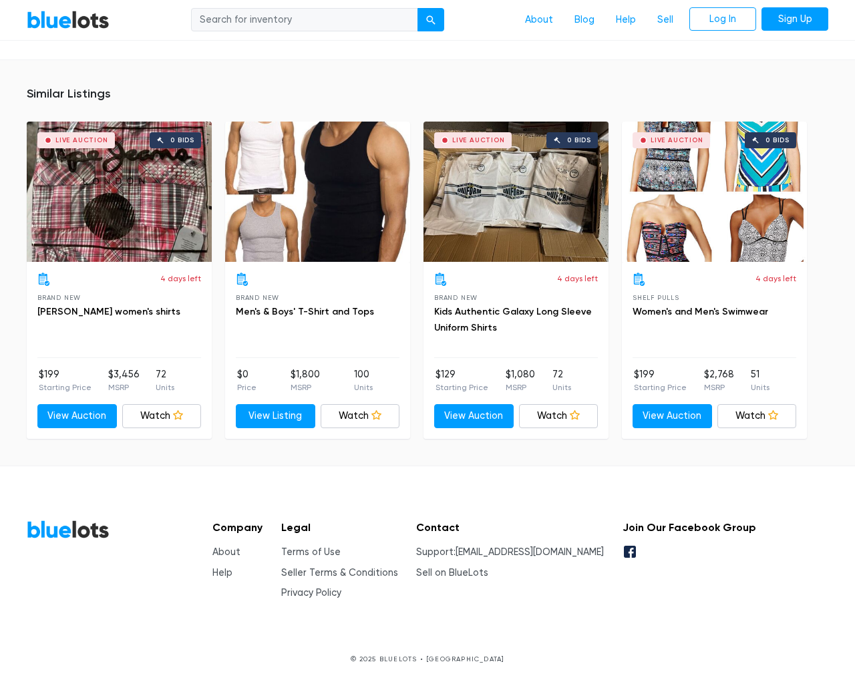
scroll to position [846, 0]
type input "the"
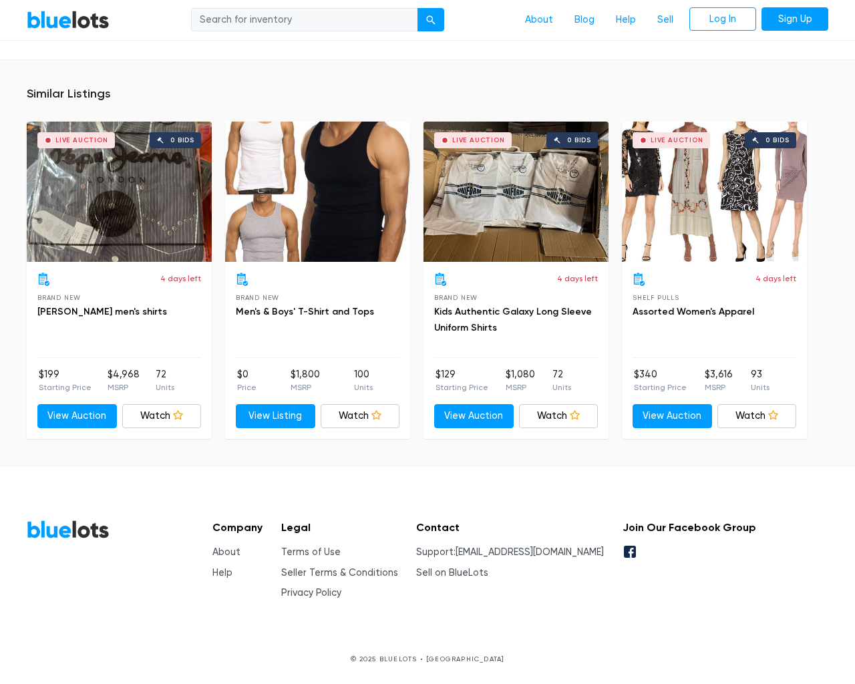
scroll to position [846, 0]
type input "the"
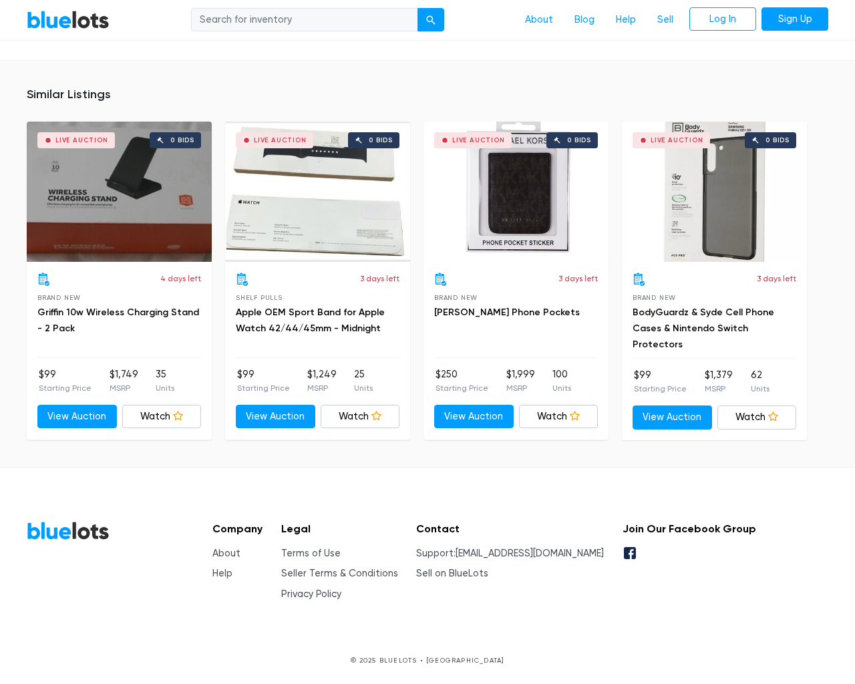
scroll to position [877, 0]
type input "the"
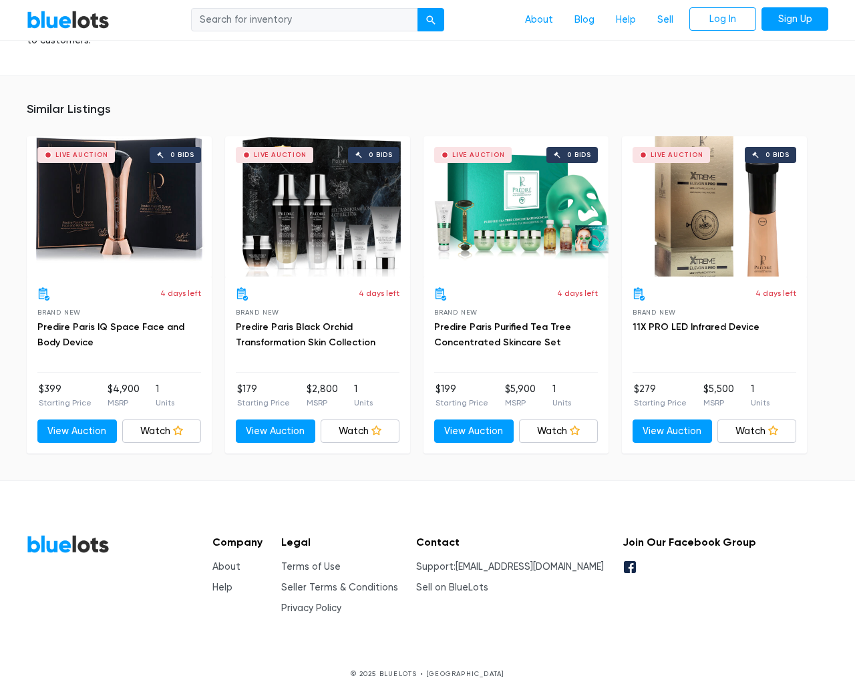
scroll to position [978, 0]
type input "the"
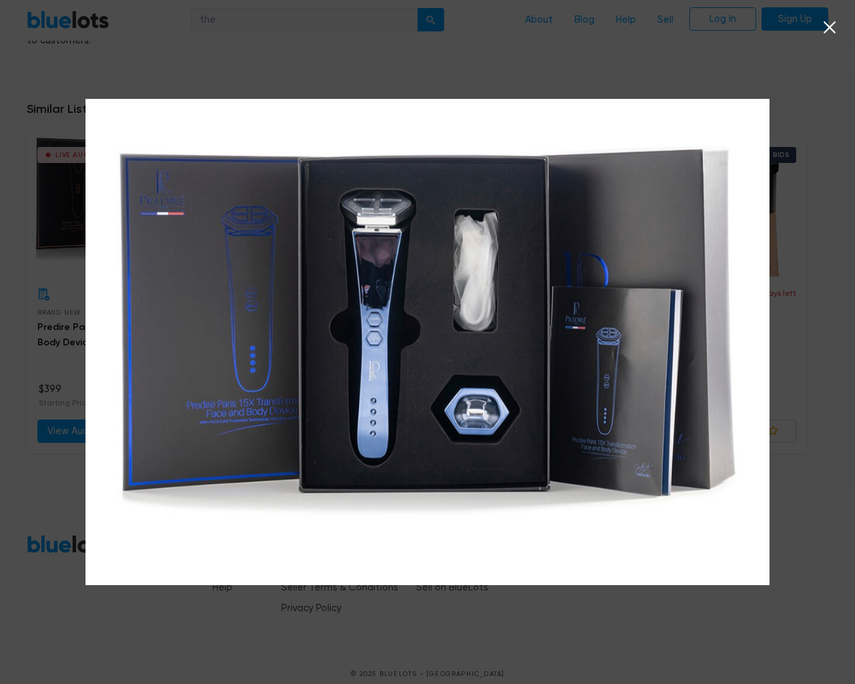
scroll to position [979, 0]
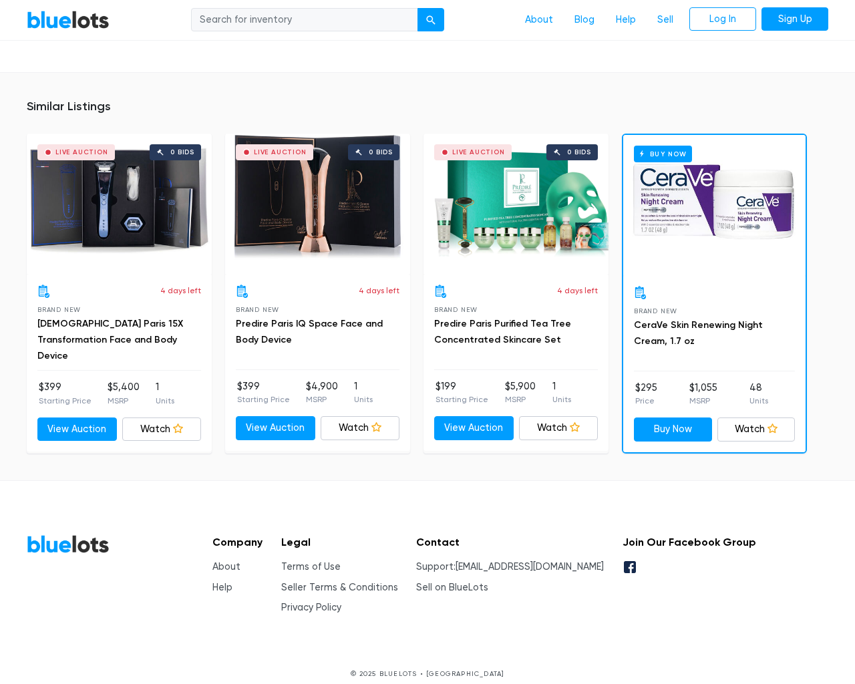
scroll to position [952, 0]
type input "the"
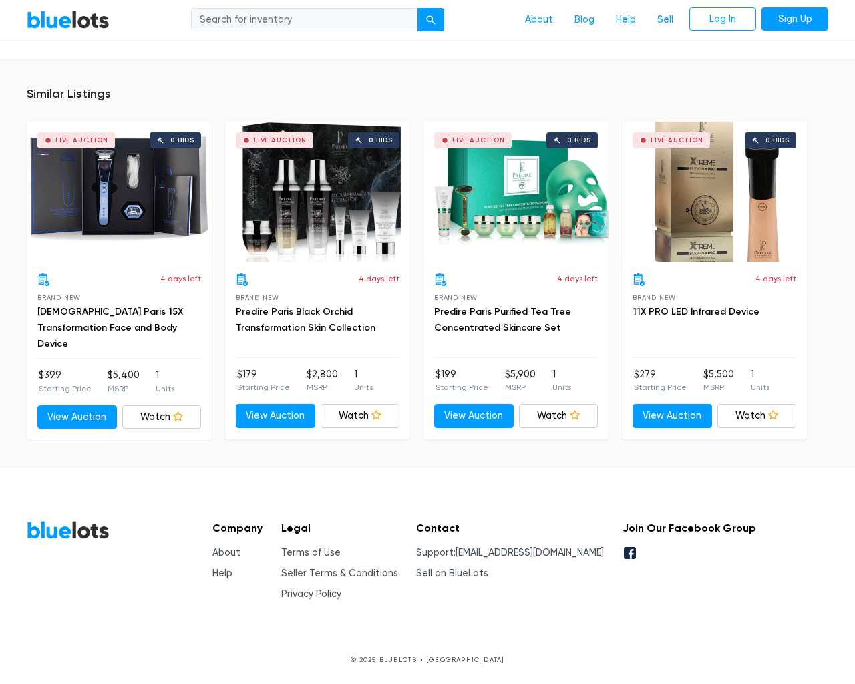
scroll to position [990, 0]
type input "the"
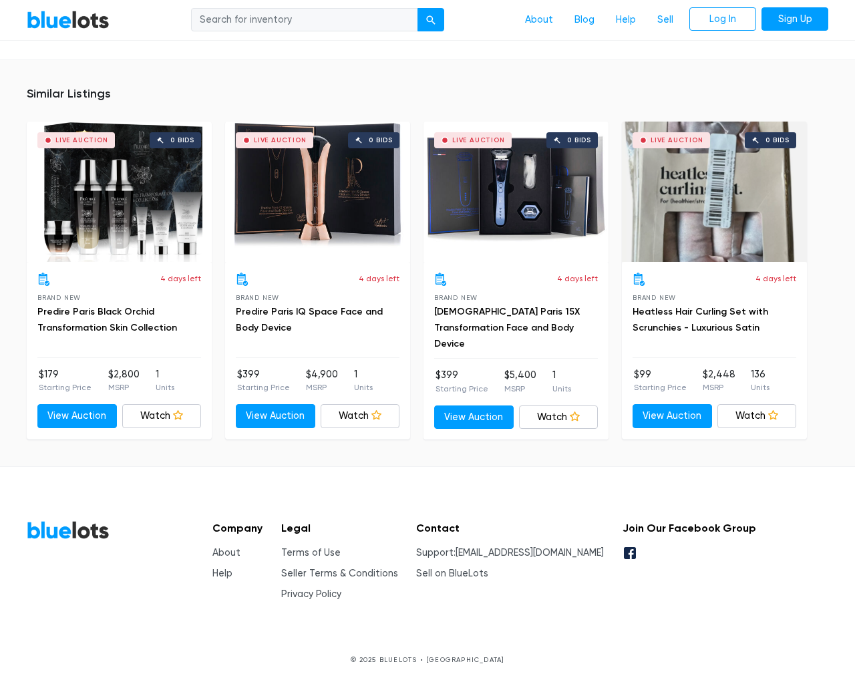
scroll to position [892, 0]
type input "the"
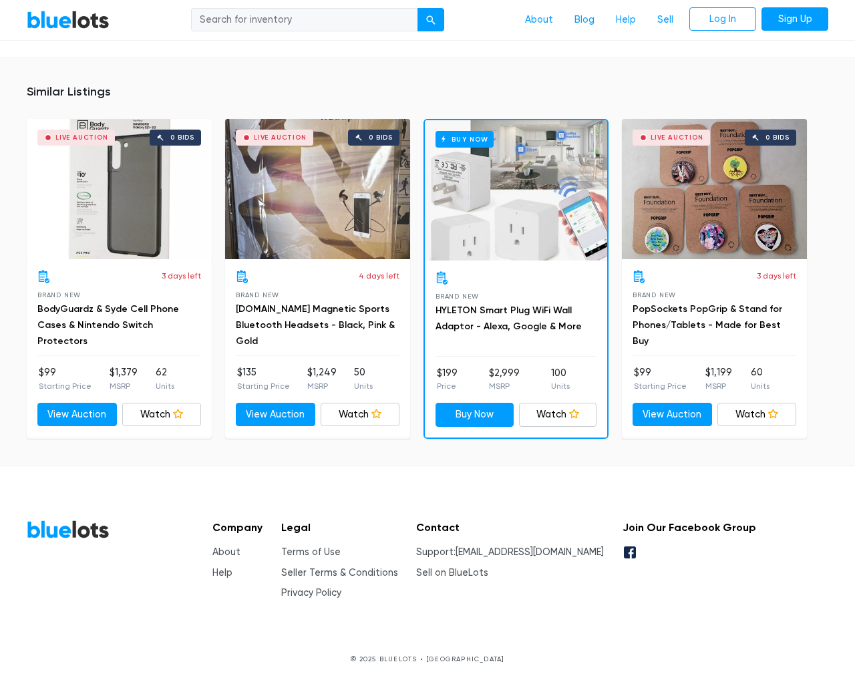
scroll to position [911, 0]
type input "the"
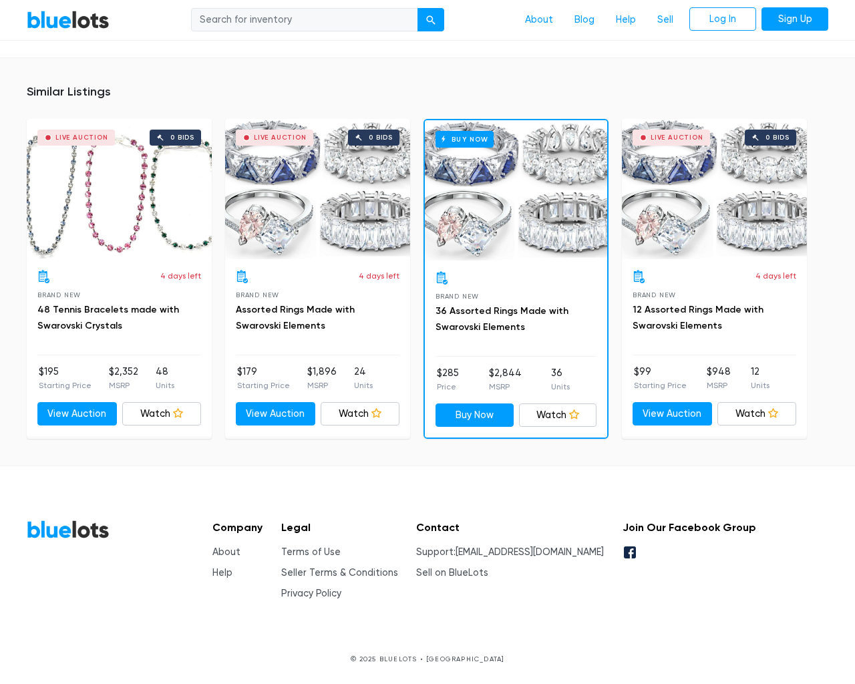
scroll to position [906, 0]
type input "the"
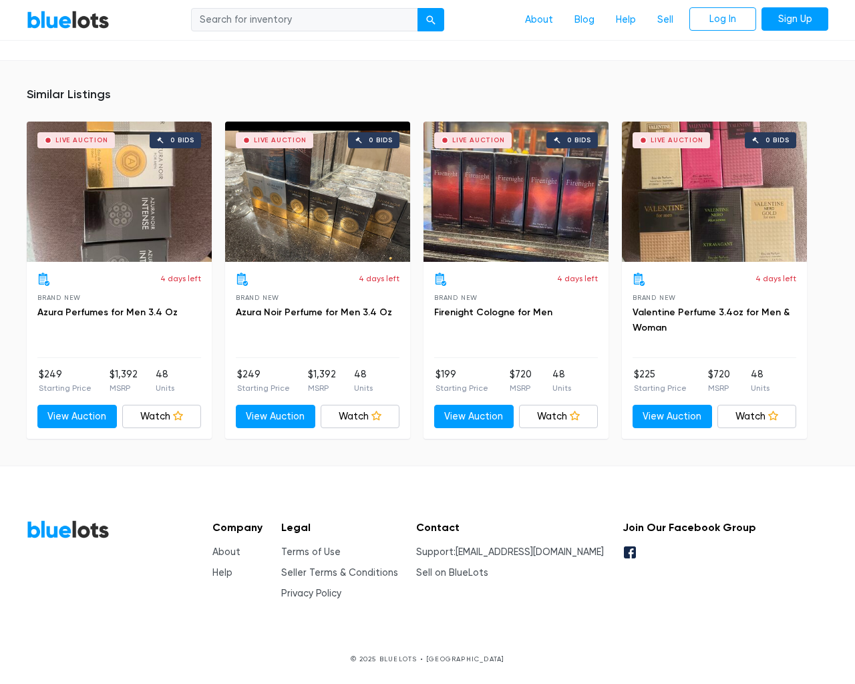
scroll to position [831, 0]
type input "the"
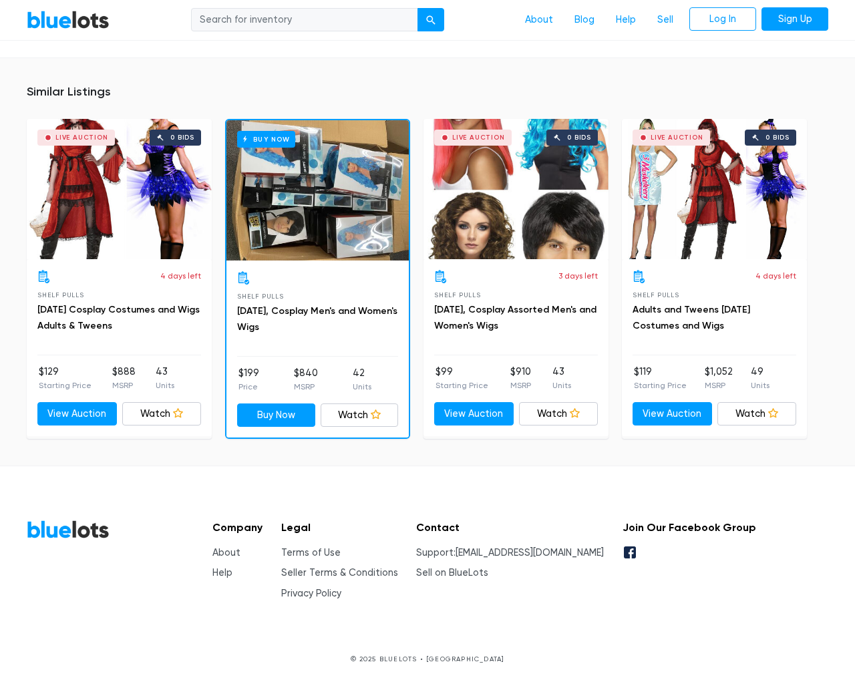
scroll to position [1477, 0]
type input "the"
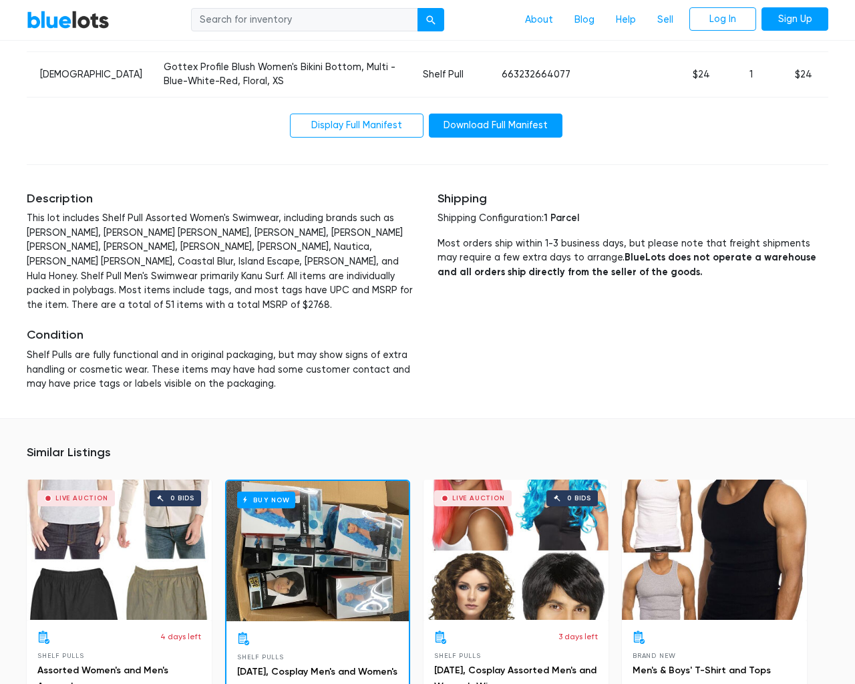
scroll to position [2696, 0]
type input "the"
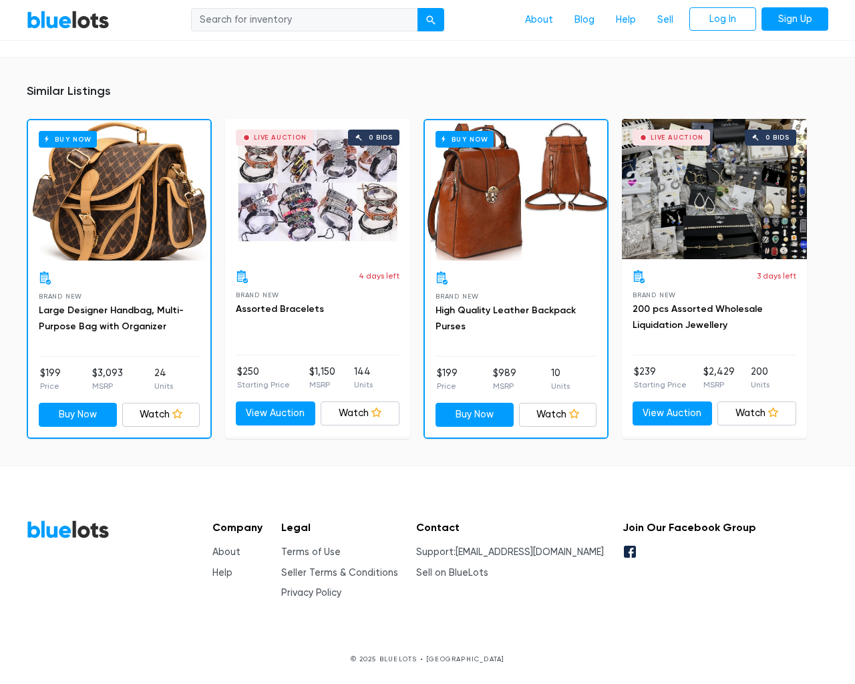
scroll to position [849, 0]
type input "the"
